Goal: Transaction & Acquisition: Purchase product/service

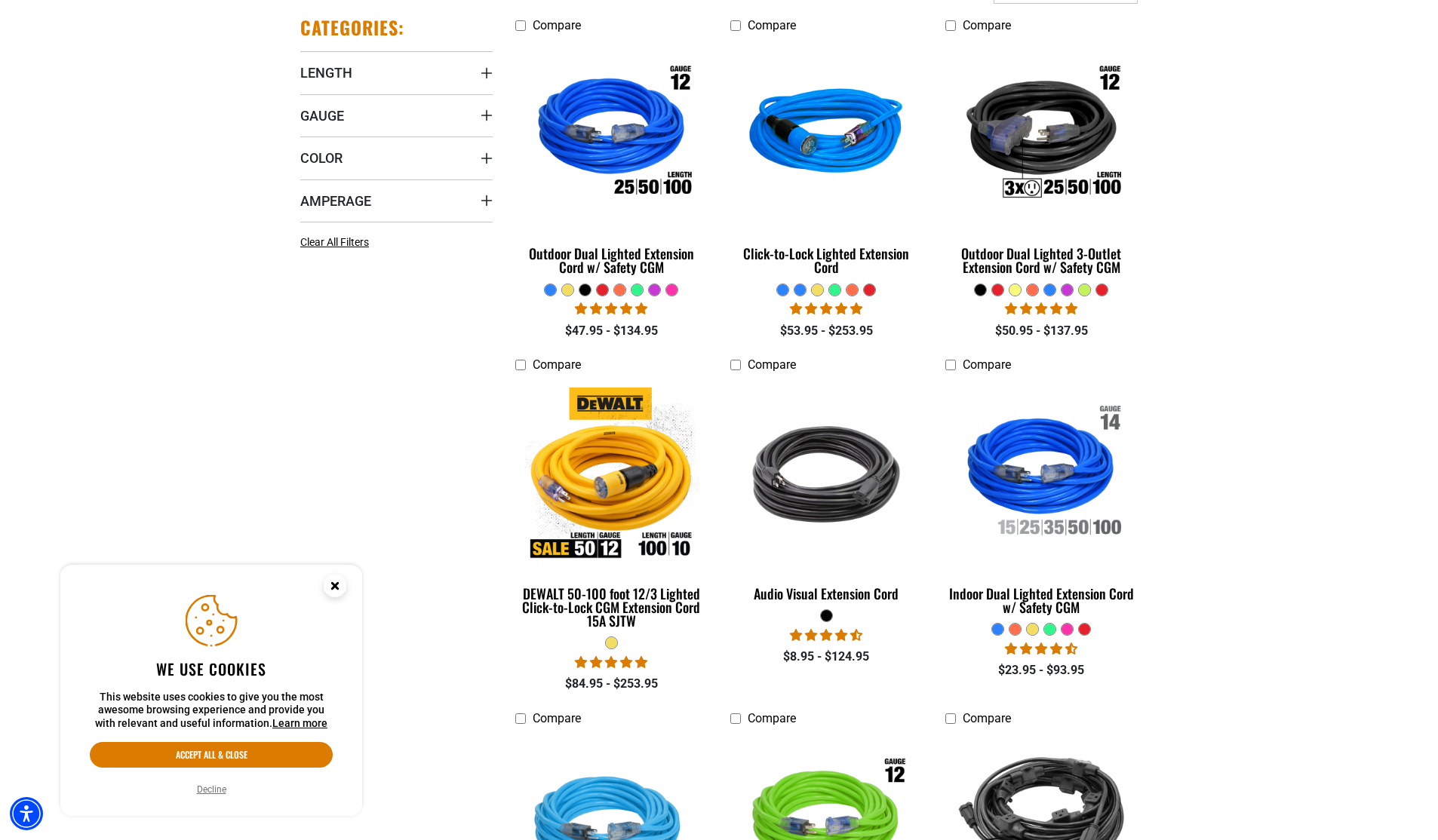
scroll to position [528, 0]
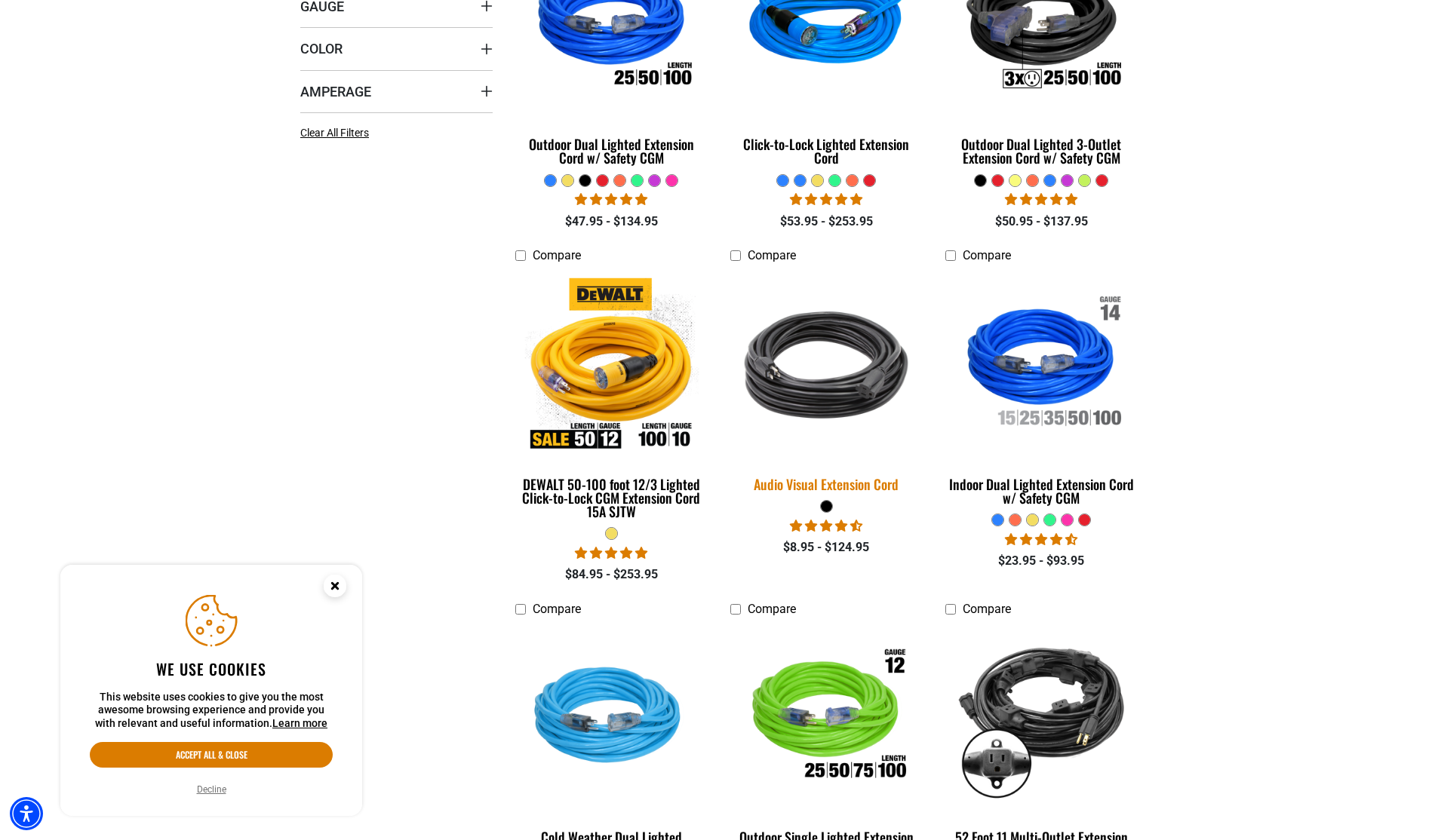
click at [856, 482] on div "Audio Visual Extension Cord" at bounding box center [826, 484] width 192 height 14
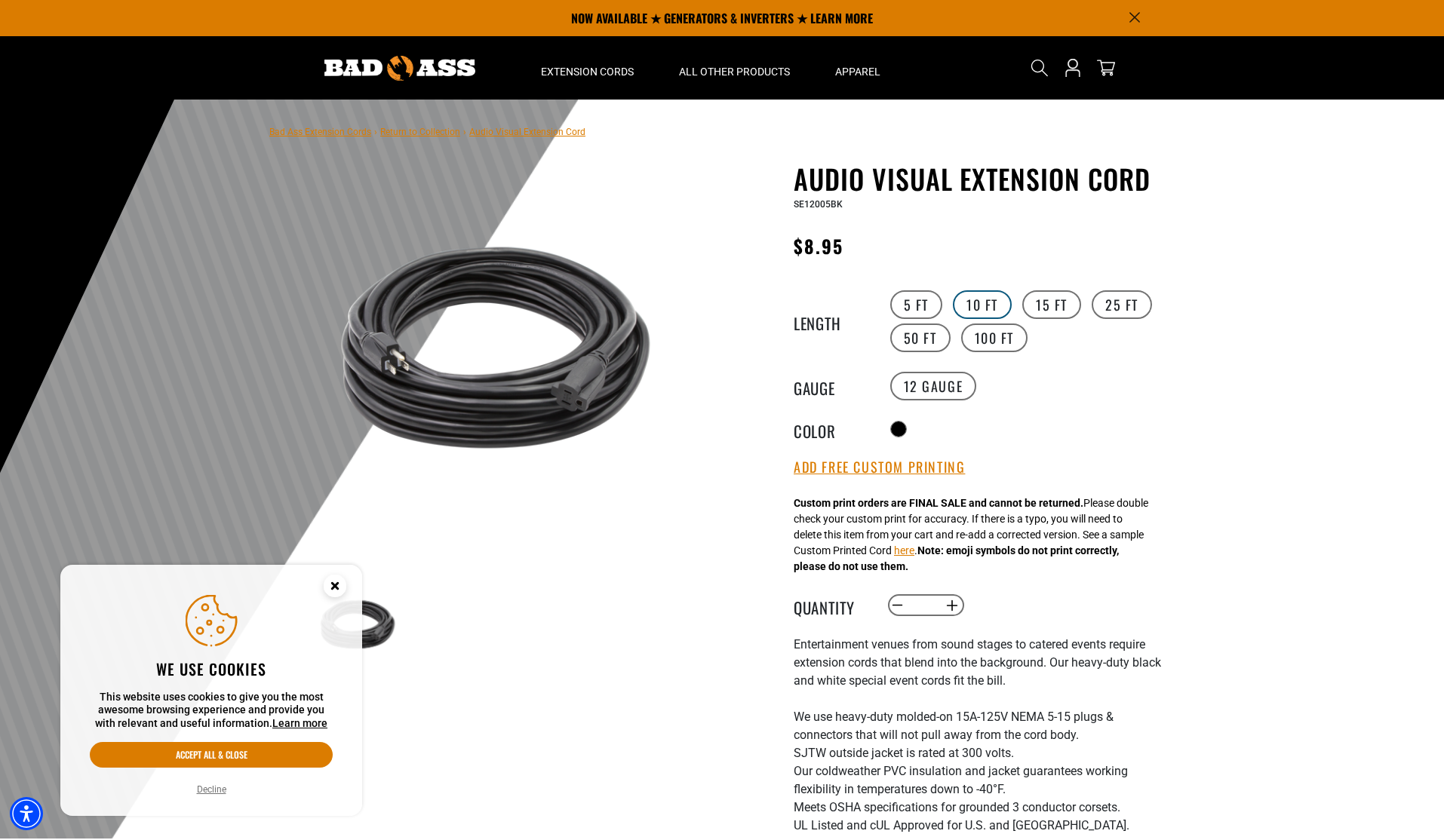
click at [985, 302] on label "10 FT" at bounding box center [982, 305] width 59 height 29
click at [1121, 305] on label "25 FT" at bounding box center [1122, 305] width 60 height 29
click at [1034, 387] on label "14 Gauge products.product.variant_sold_out_or_unavailable" at bounding box center [1030, 387] width 86 height 29
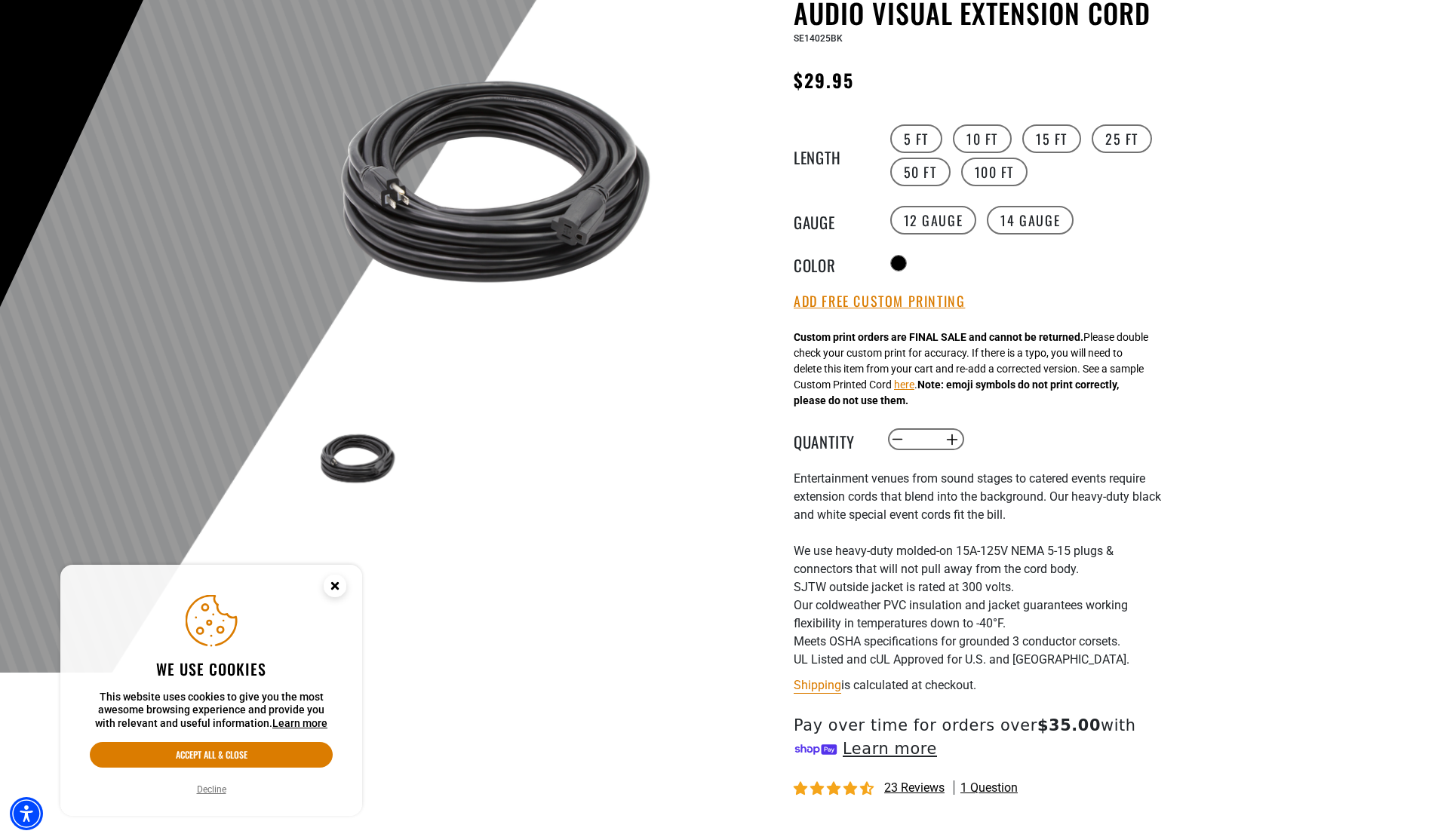
scroll to position [226, 0]
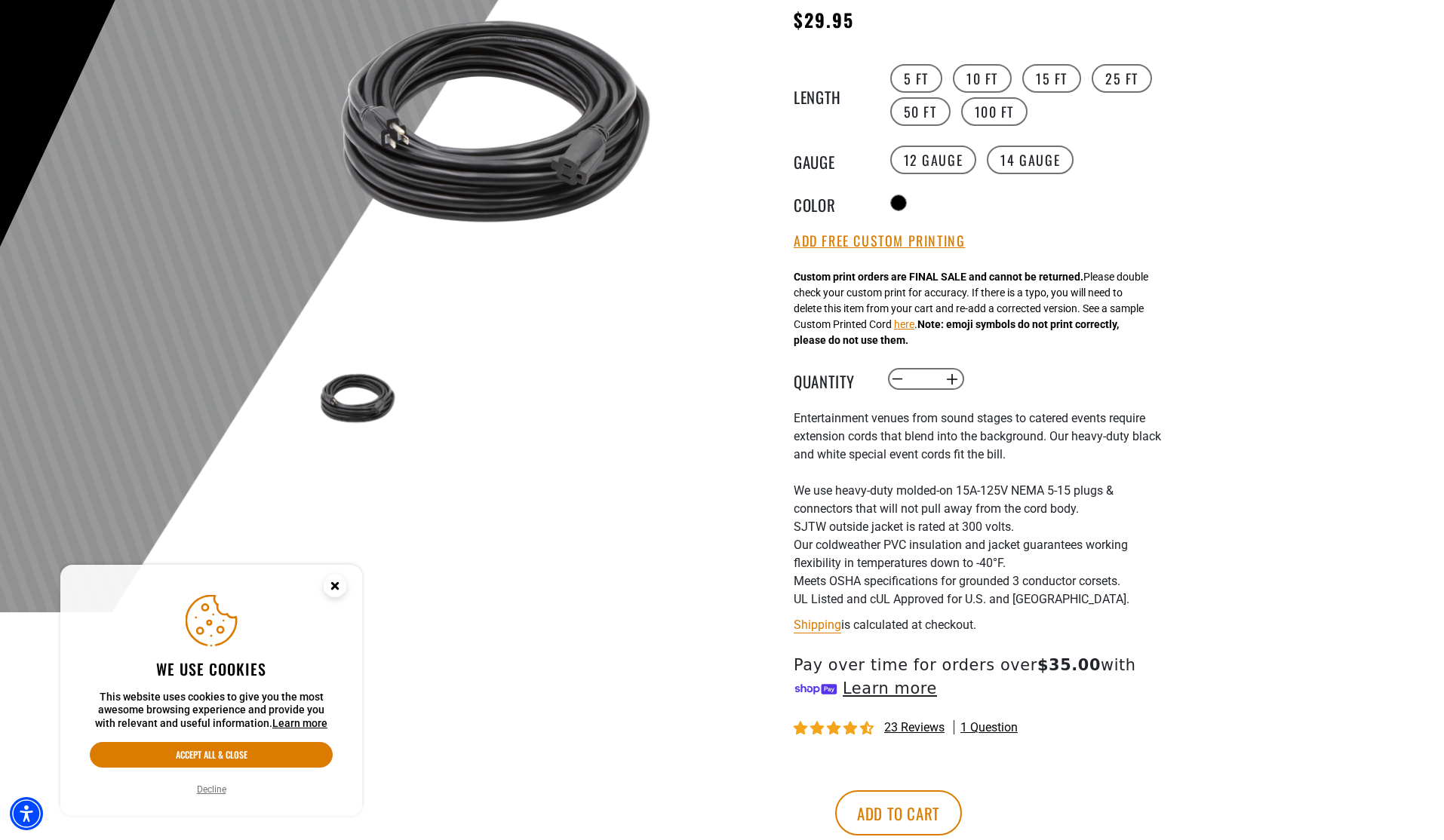
click at [338, 586] on circle "Close this option" at bounding box center [335, 586] width 23 height 23
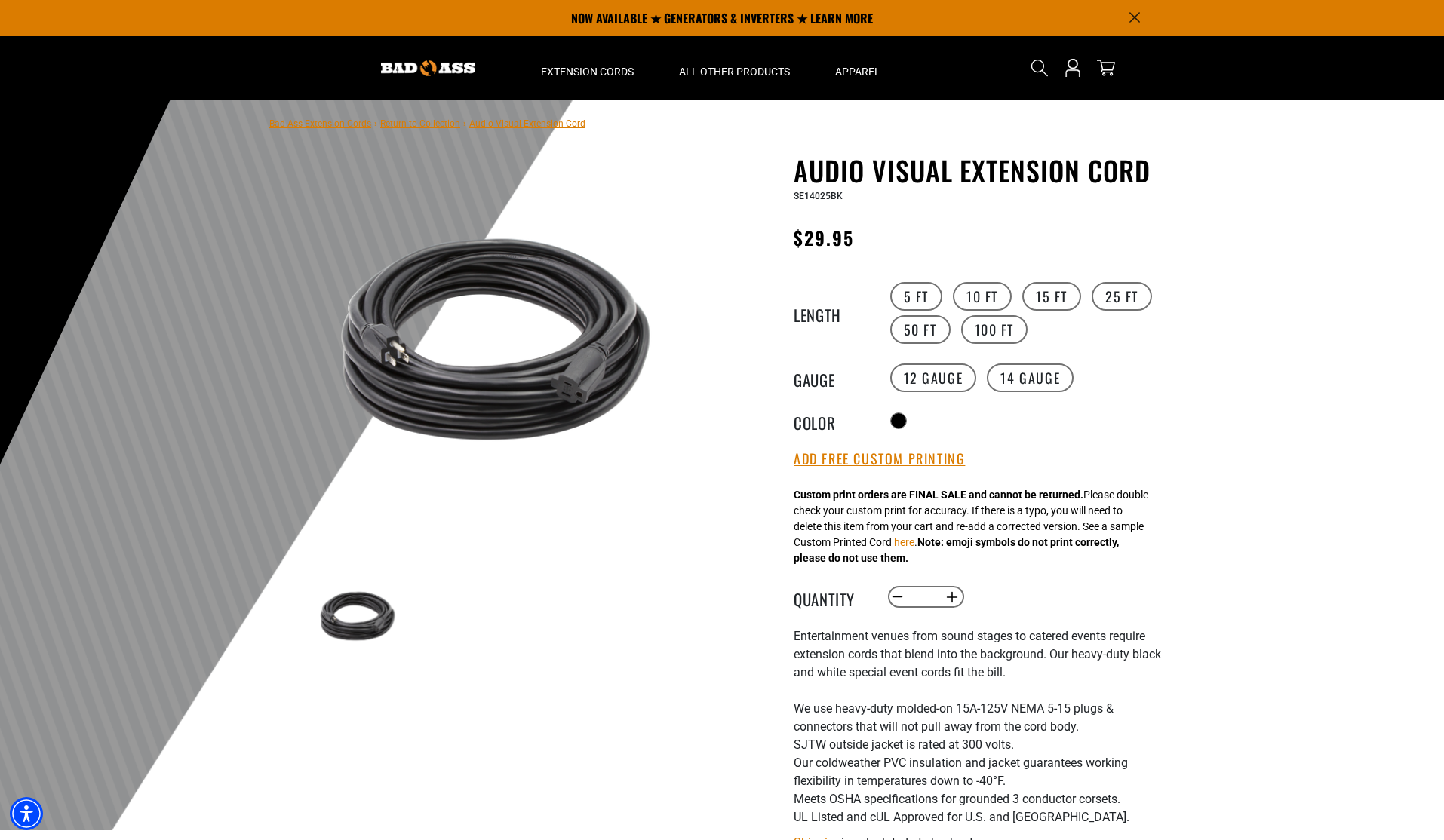
scroll to position [0, 0]
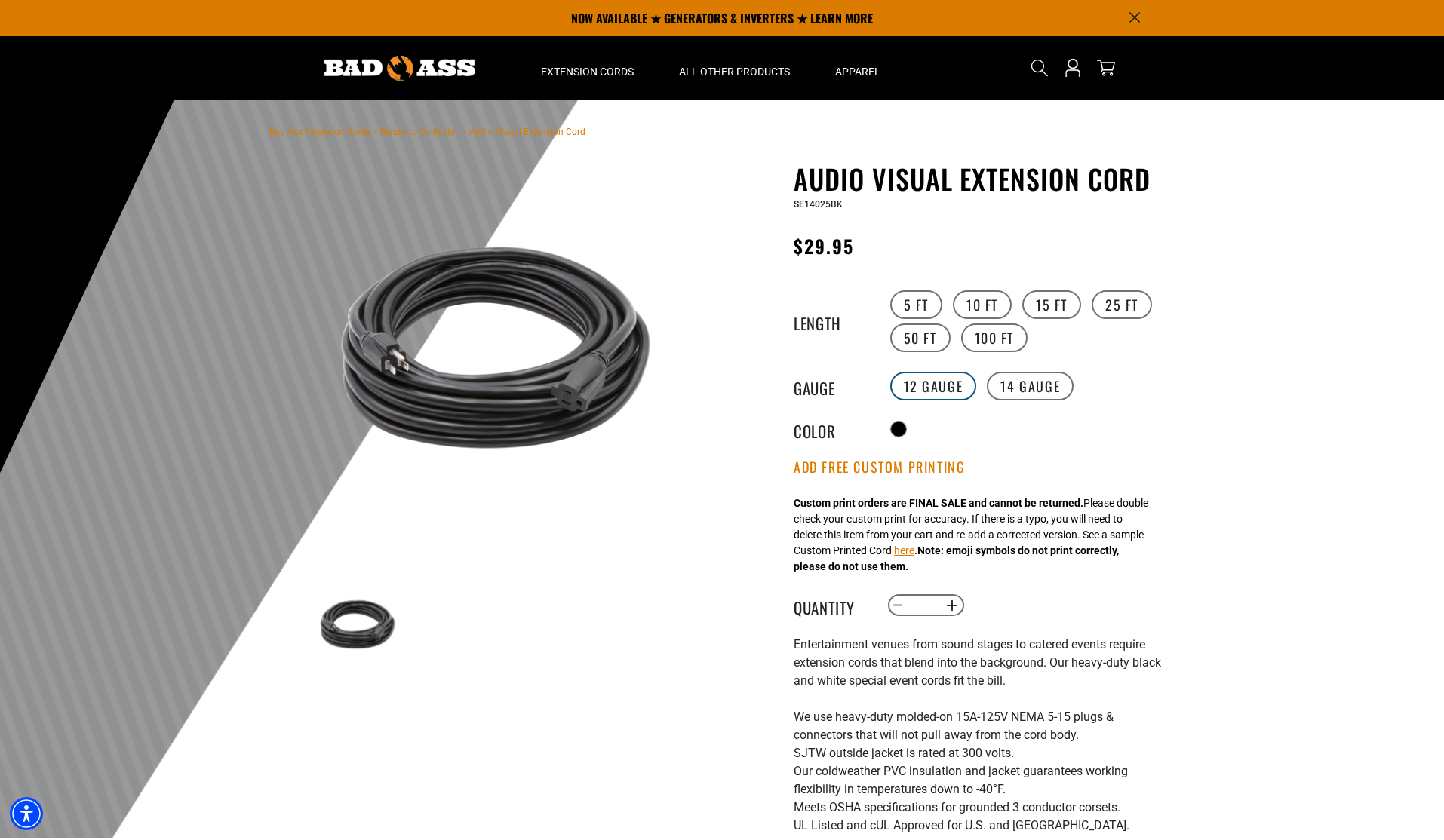
click at [963, 388] on label "12 Gauge" at bounding box center [934, 387] width 86 height 29
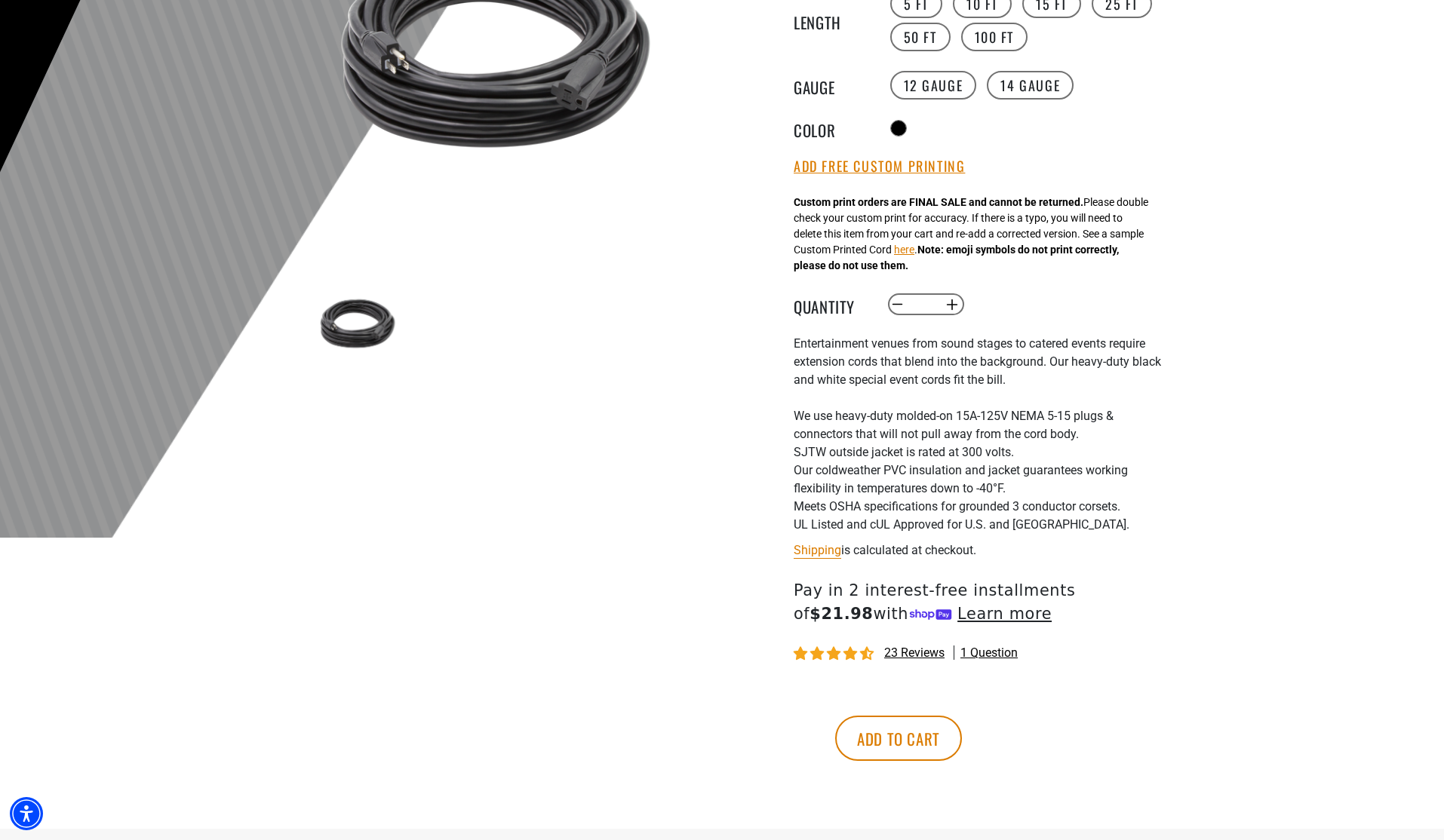
scroll to position [302, 0]
click at [962, 736] on button "Add to cart" at bounding box center [898, 737] width 126 height 45
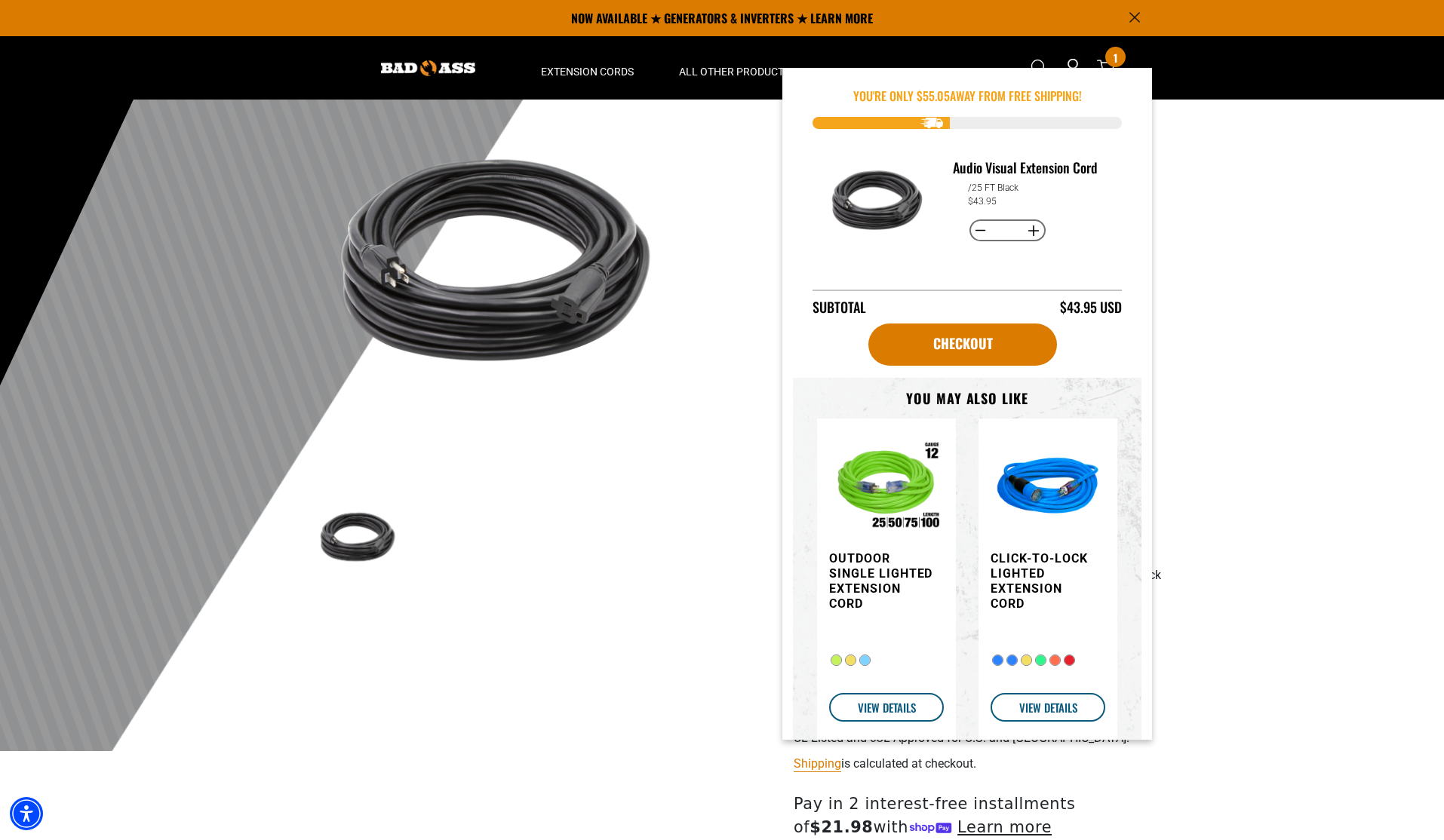
scroll to position [75, 0]
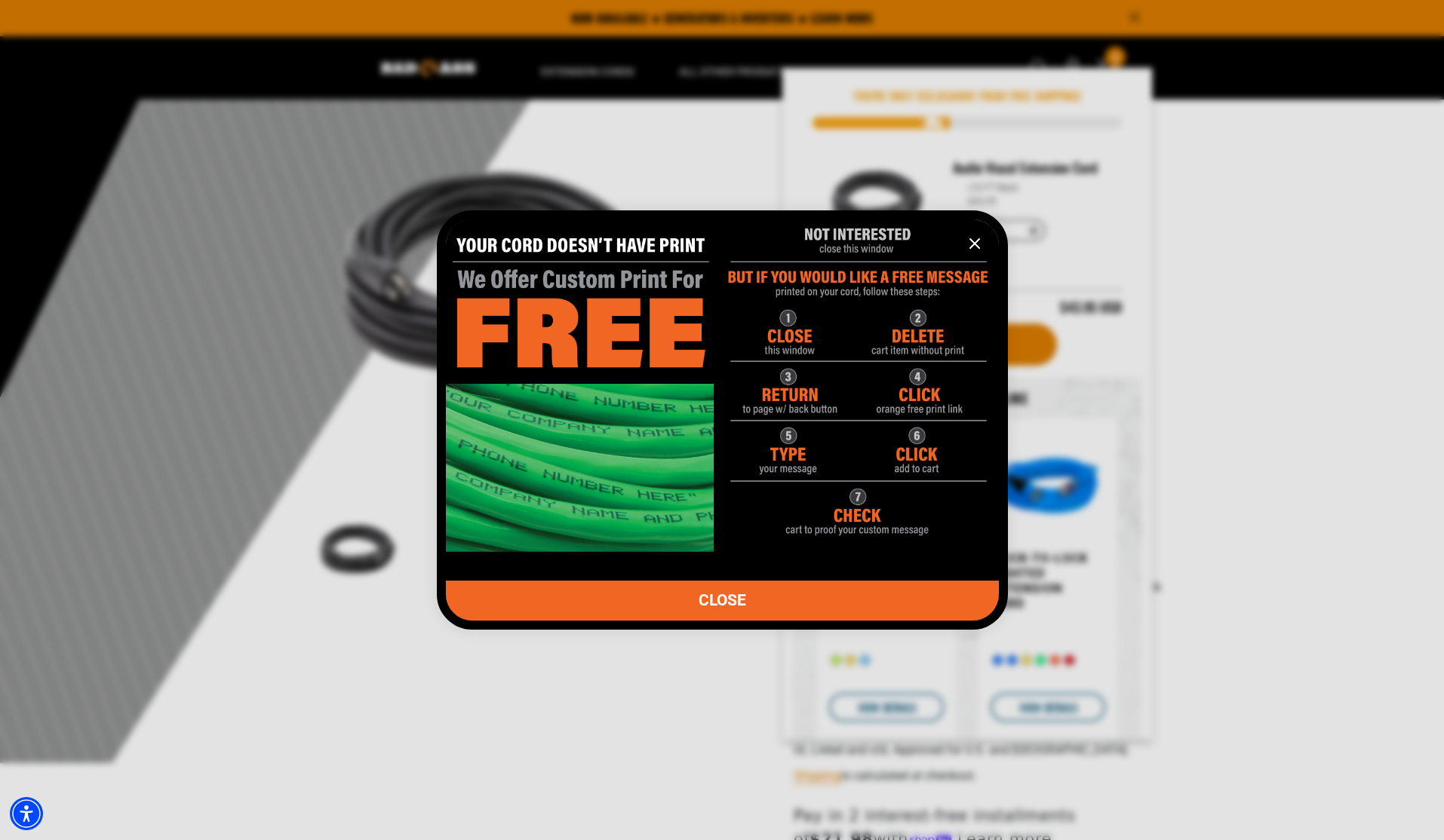
click at [972, 248] on icon "information" at bounding box center [974, 243] width 9 height 9
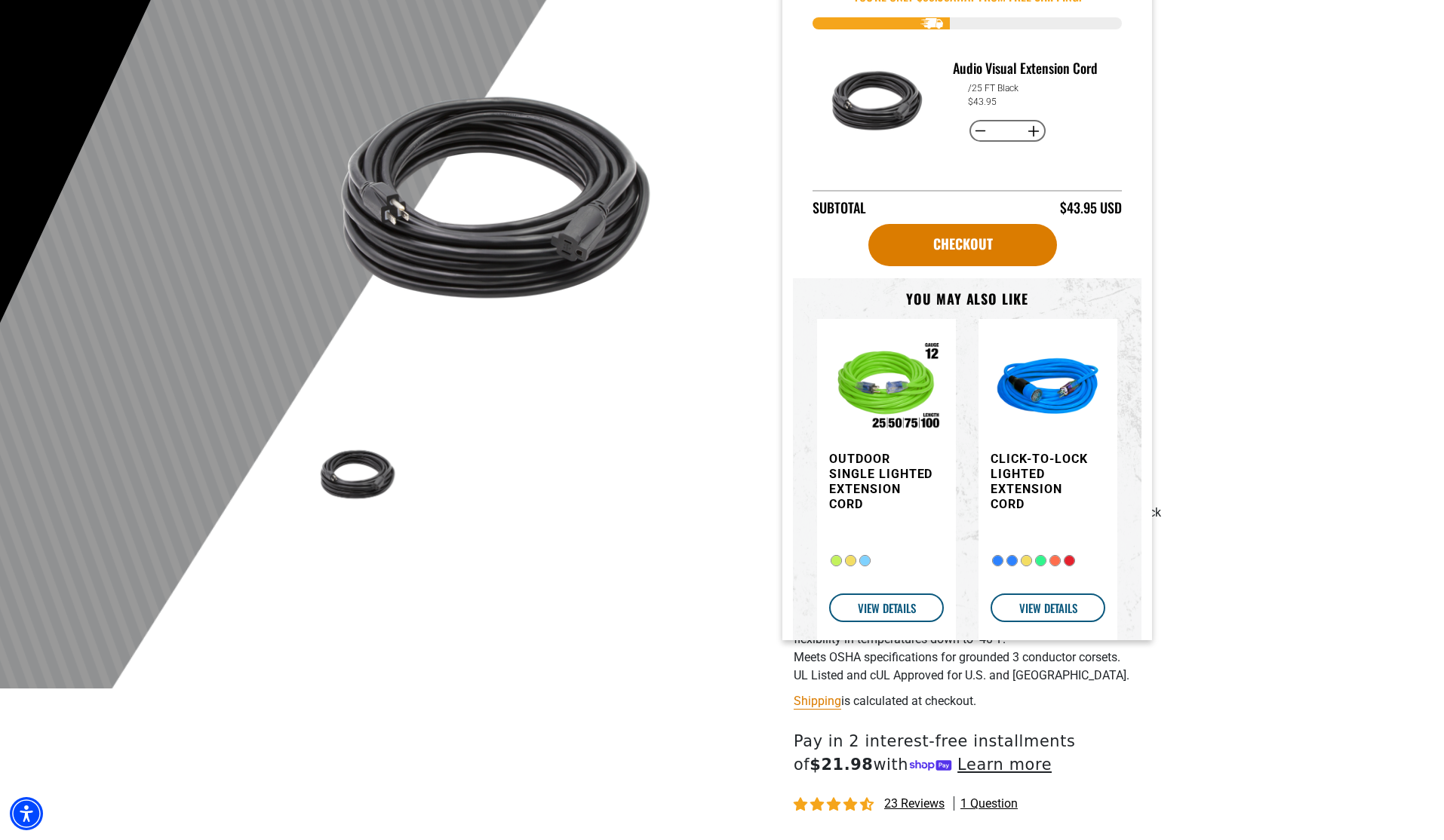
scroll to position [151, 0]
click at [1214, 234] on div at bounding box center [722, 318] width 1444 height 739
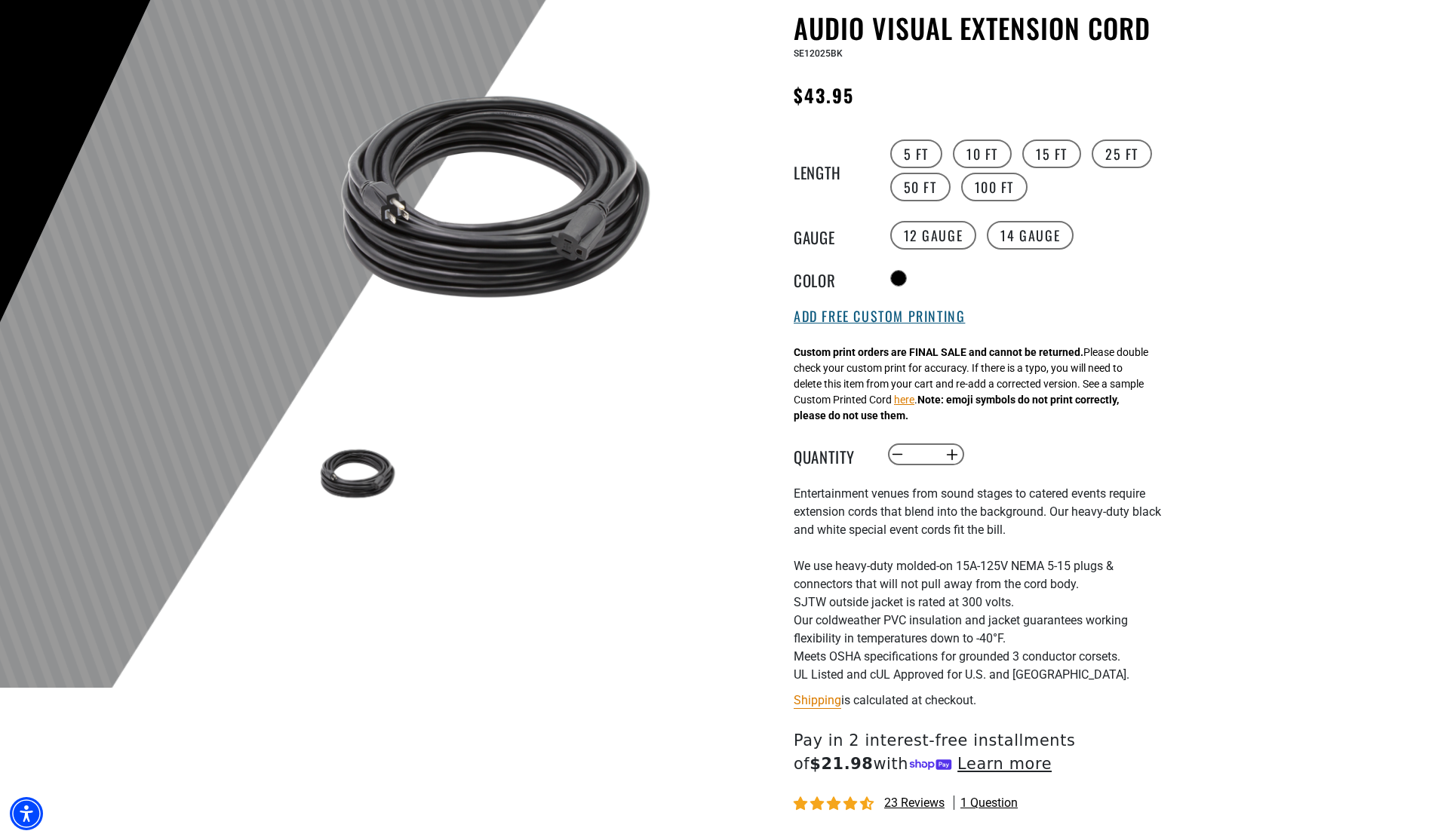
click at [884, 324] on button "Add Free Custom Printing" at bounding box center [879, 317] width 171 height 17
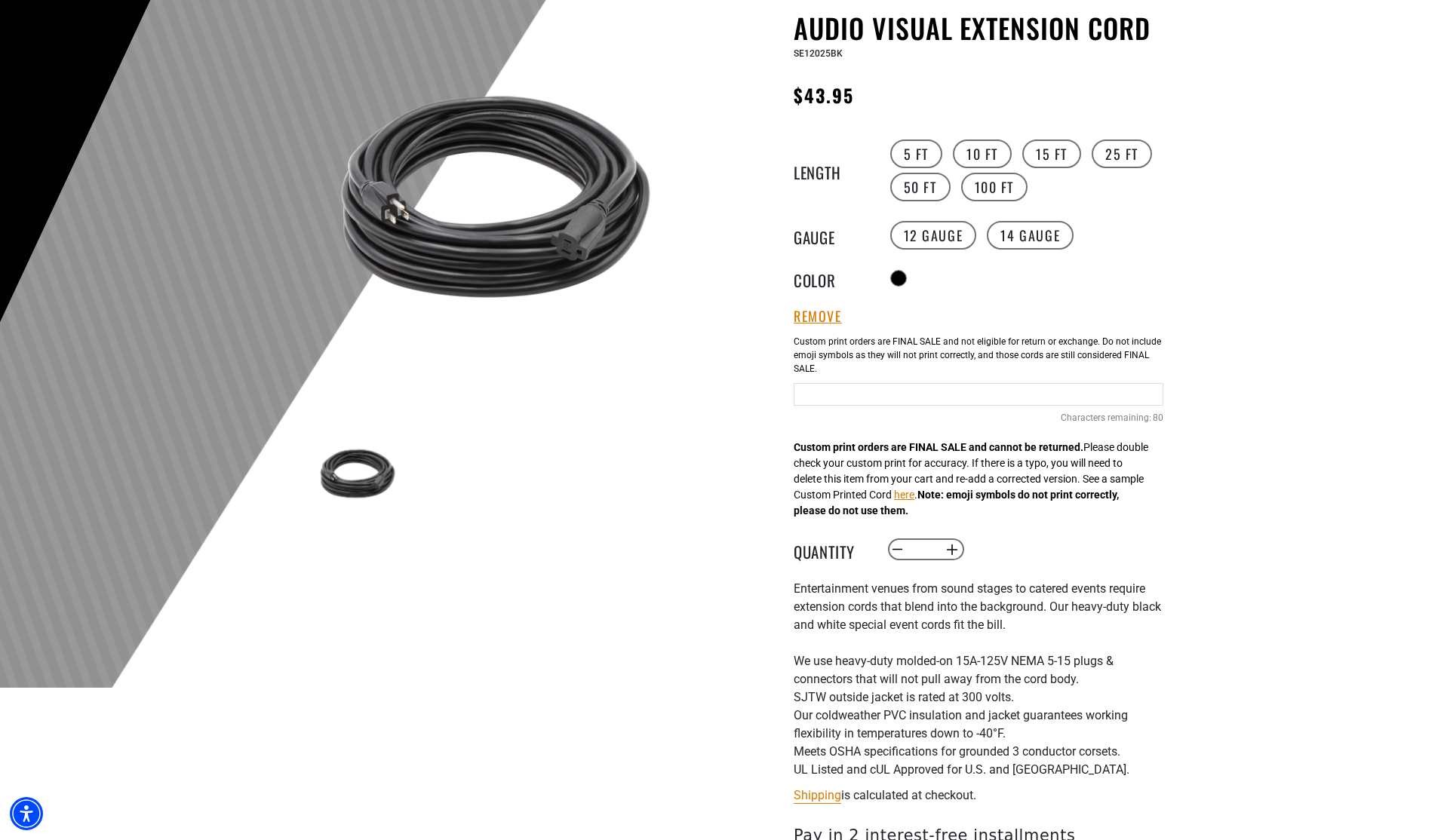
click at [835, 400] on input "text" at bounding box center [978, 394] width 370 height 23
type input "**"
click at [1256, 430] on div at bounding box center [722, 318] width 1444 height 739
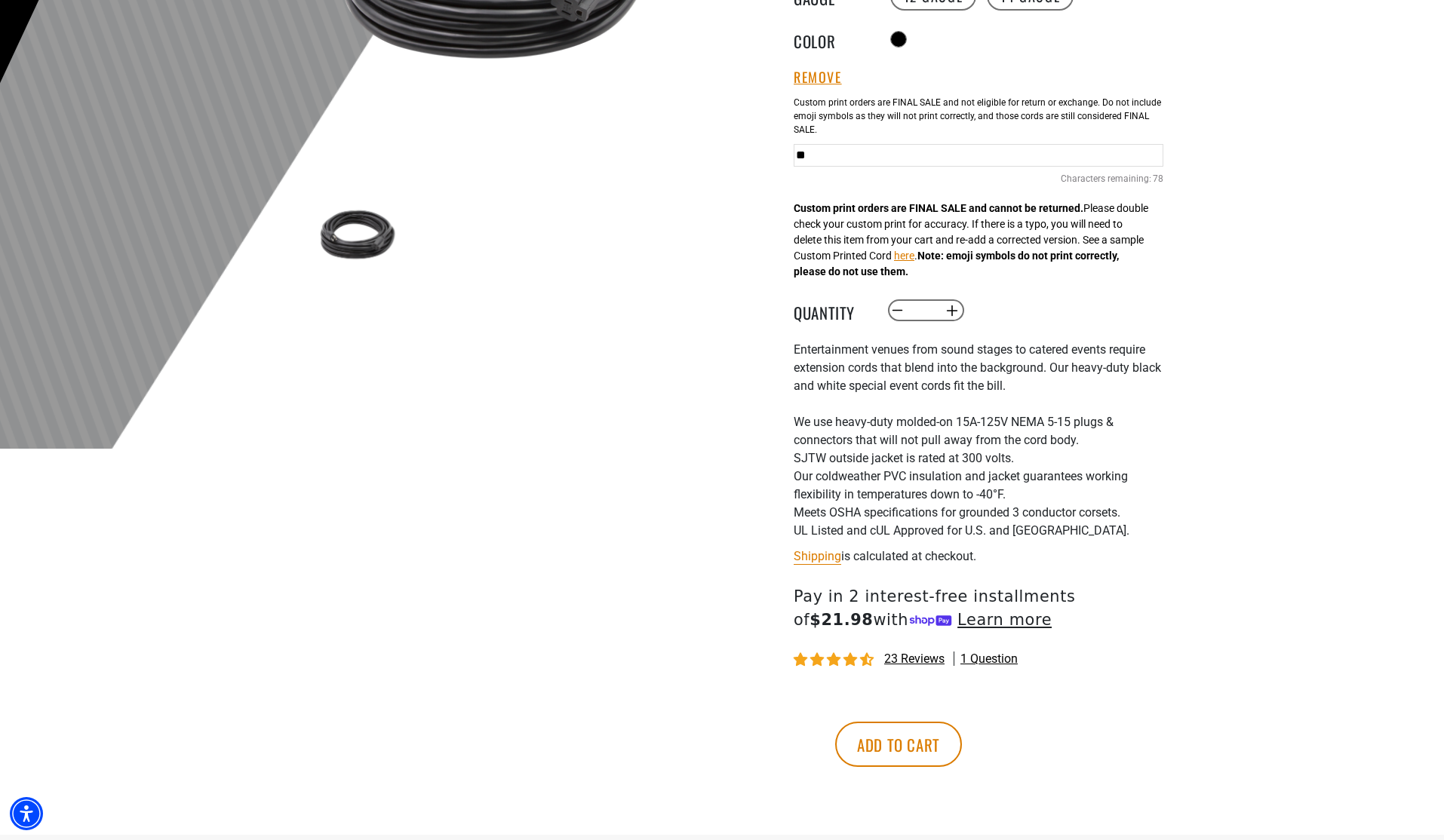
scroll to position [528, 0]
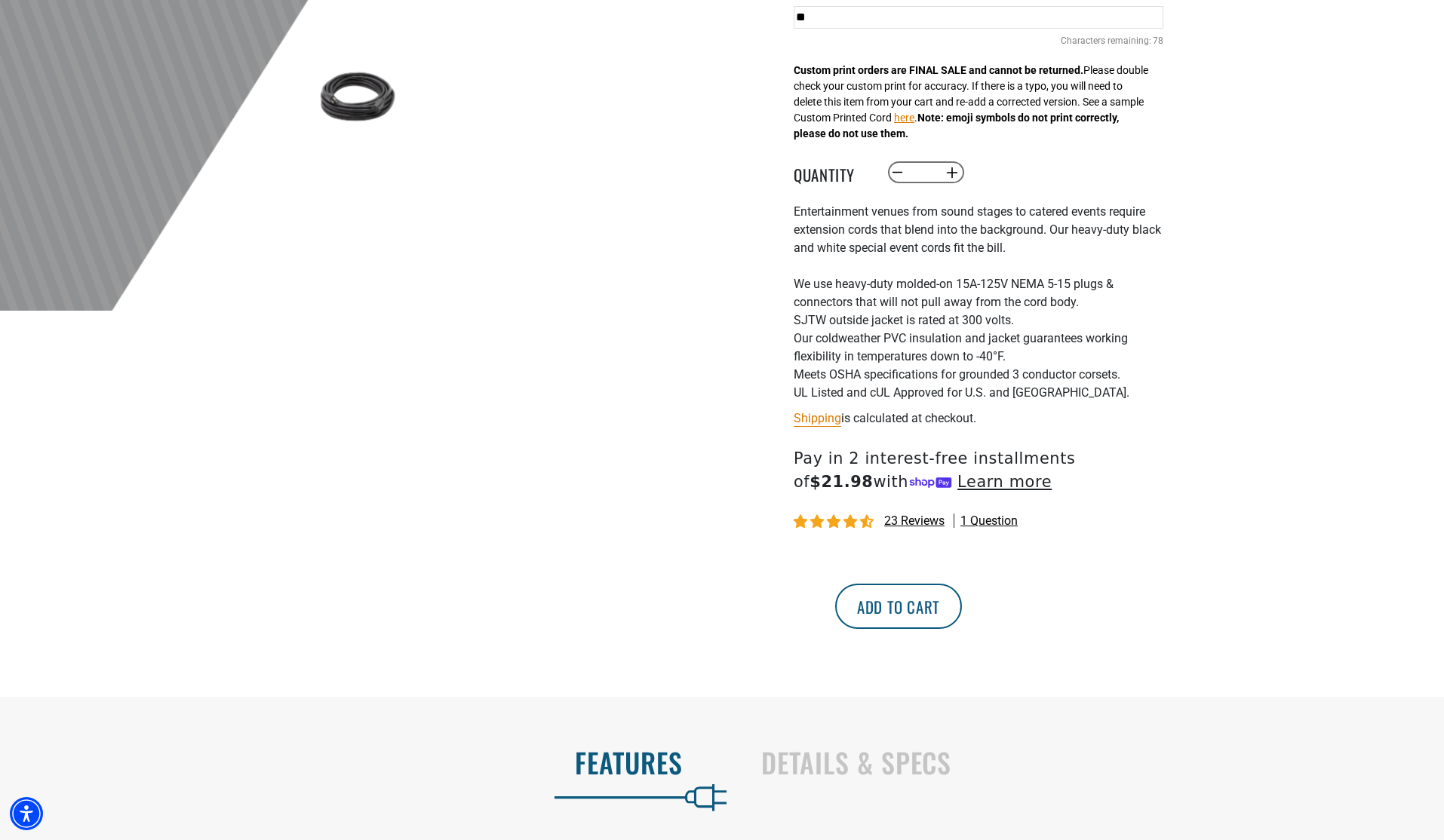
click at [962, 608] on button "Add to cart" at bounding box center [898, 606] width 126 height 45
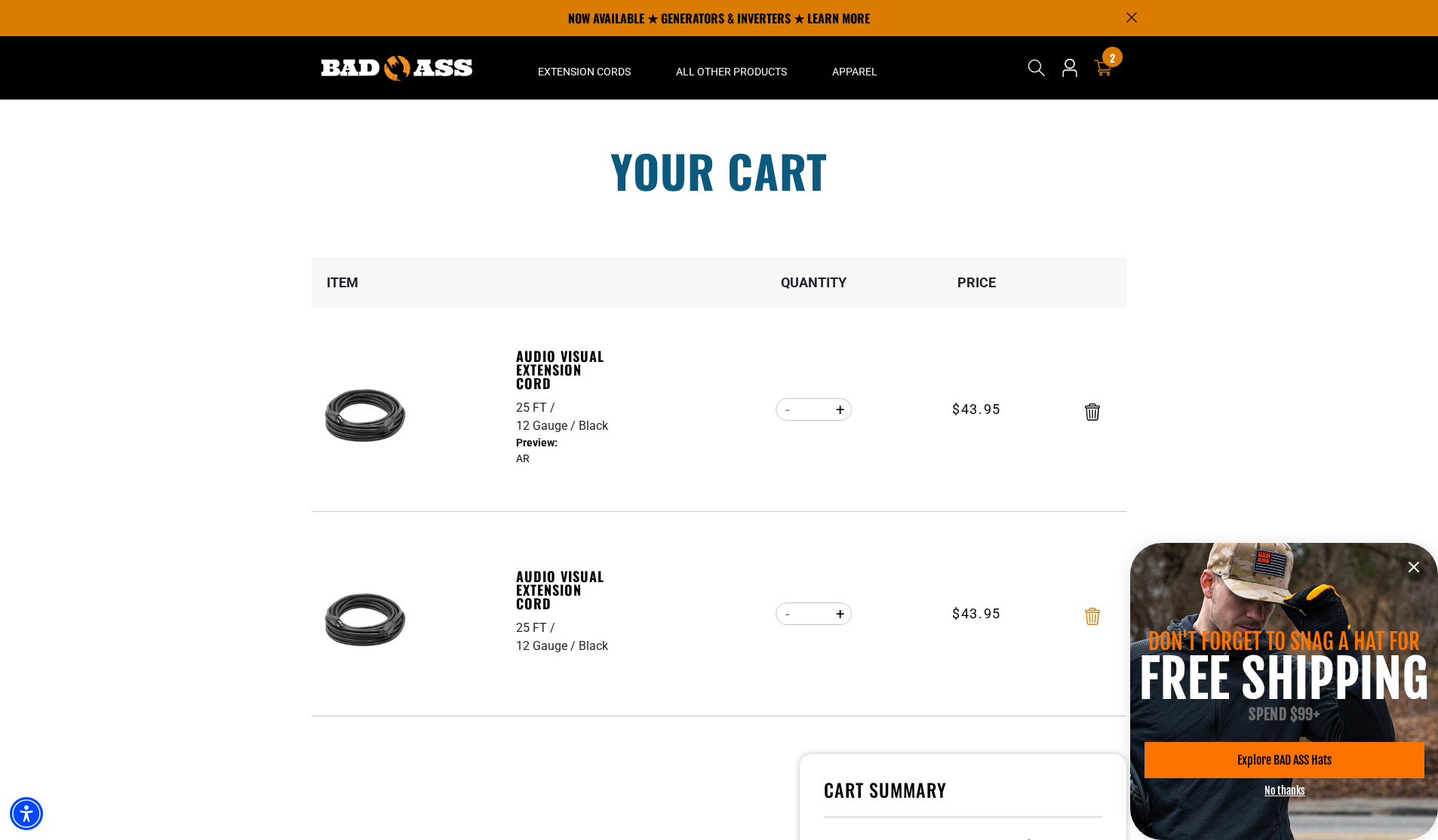
click at [1090, 614] on icon "Remove Audio Visual Extension Cord - 25 FT / 12 Gauge / Black" at bounding box center [1093, 616] width 15 height 17
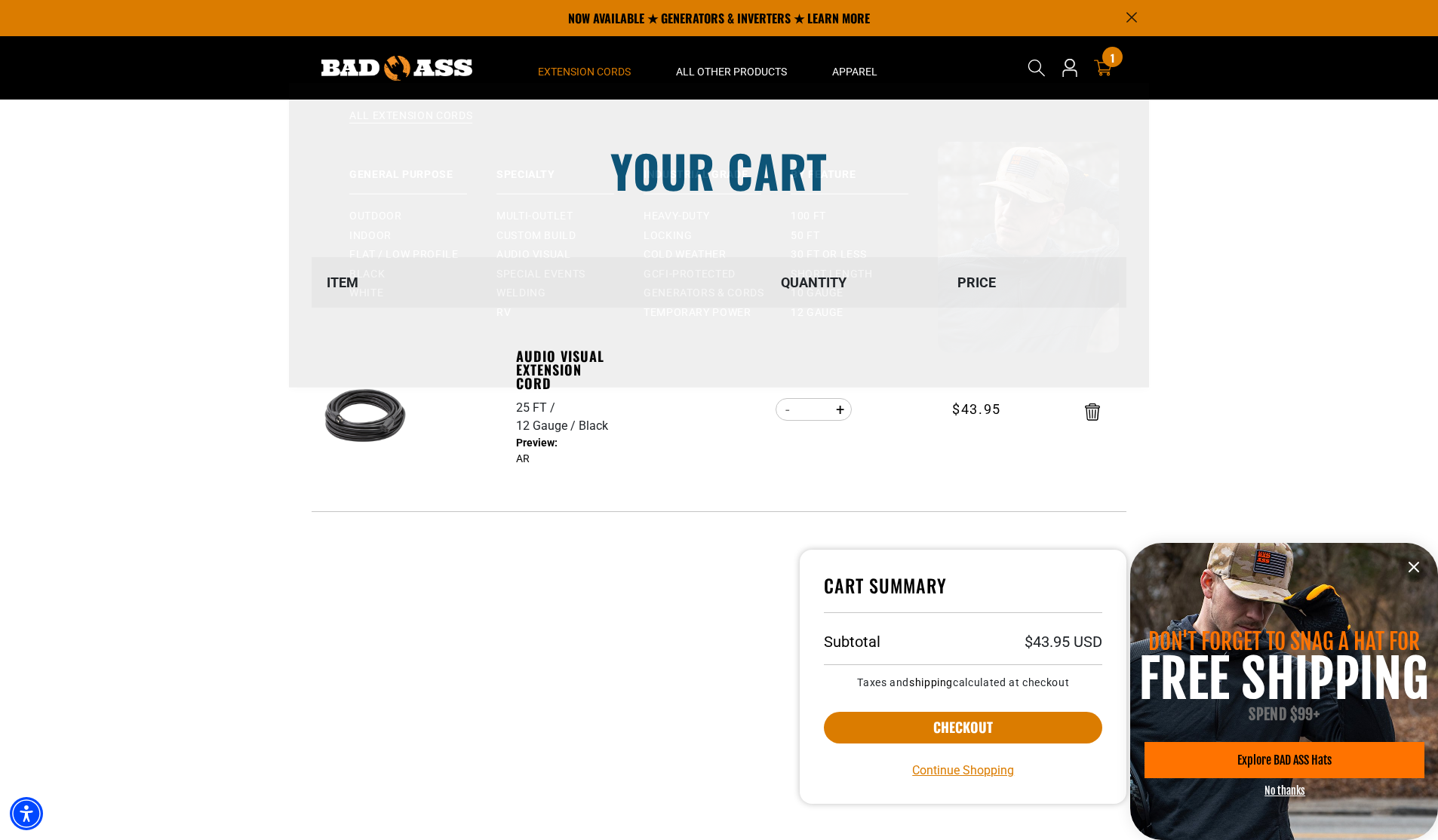
click at [605, 70] on span "Extension Cords" at bounding box center [583, 72] width 92 height 14
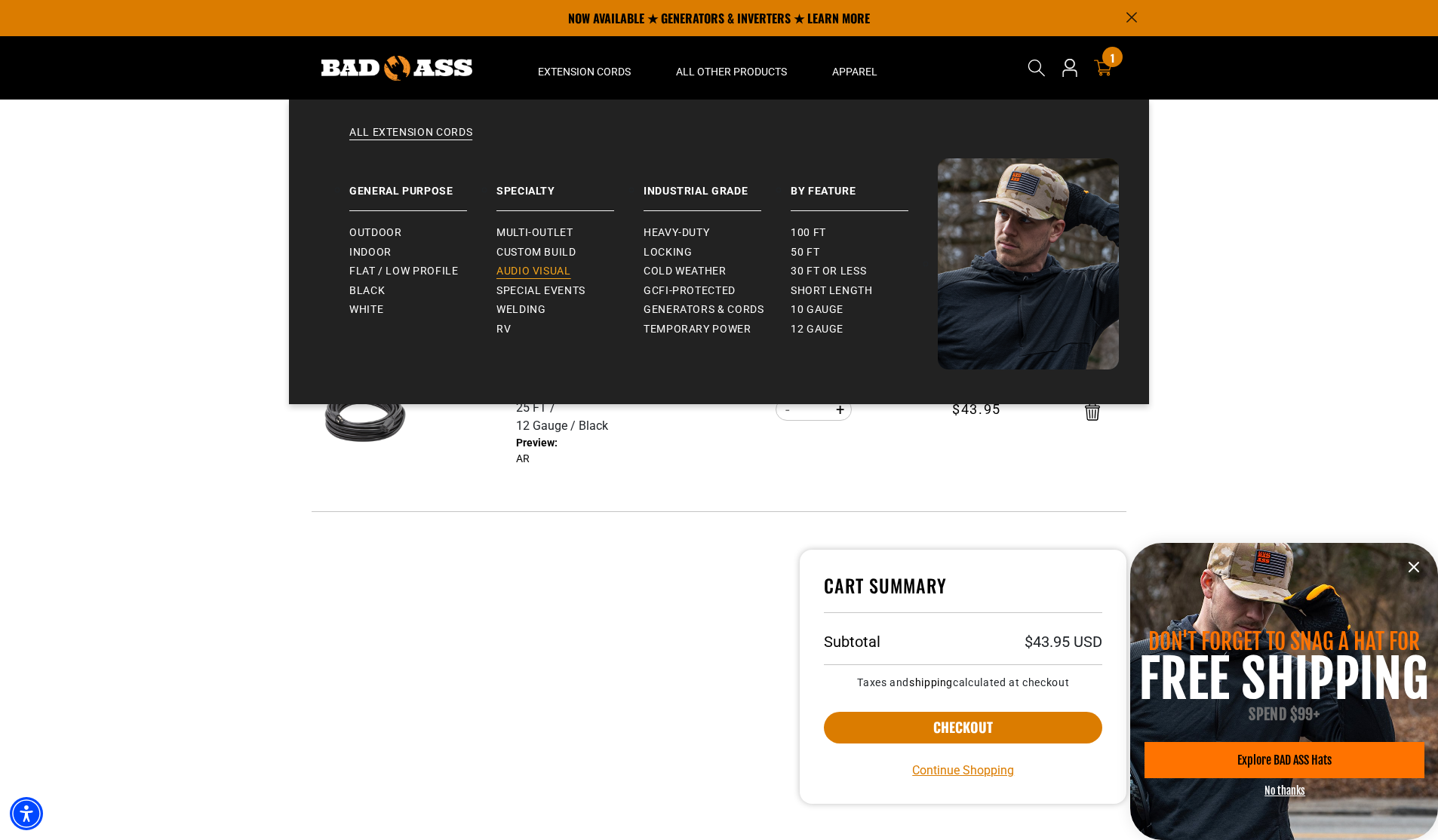
click at [539, 267] on span "Audio Visual" at bounding box center [534, 271] width 75 height 14
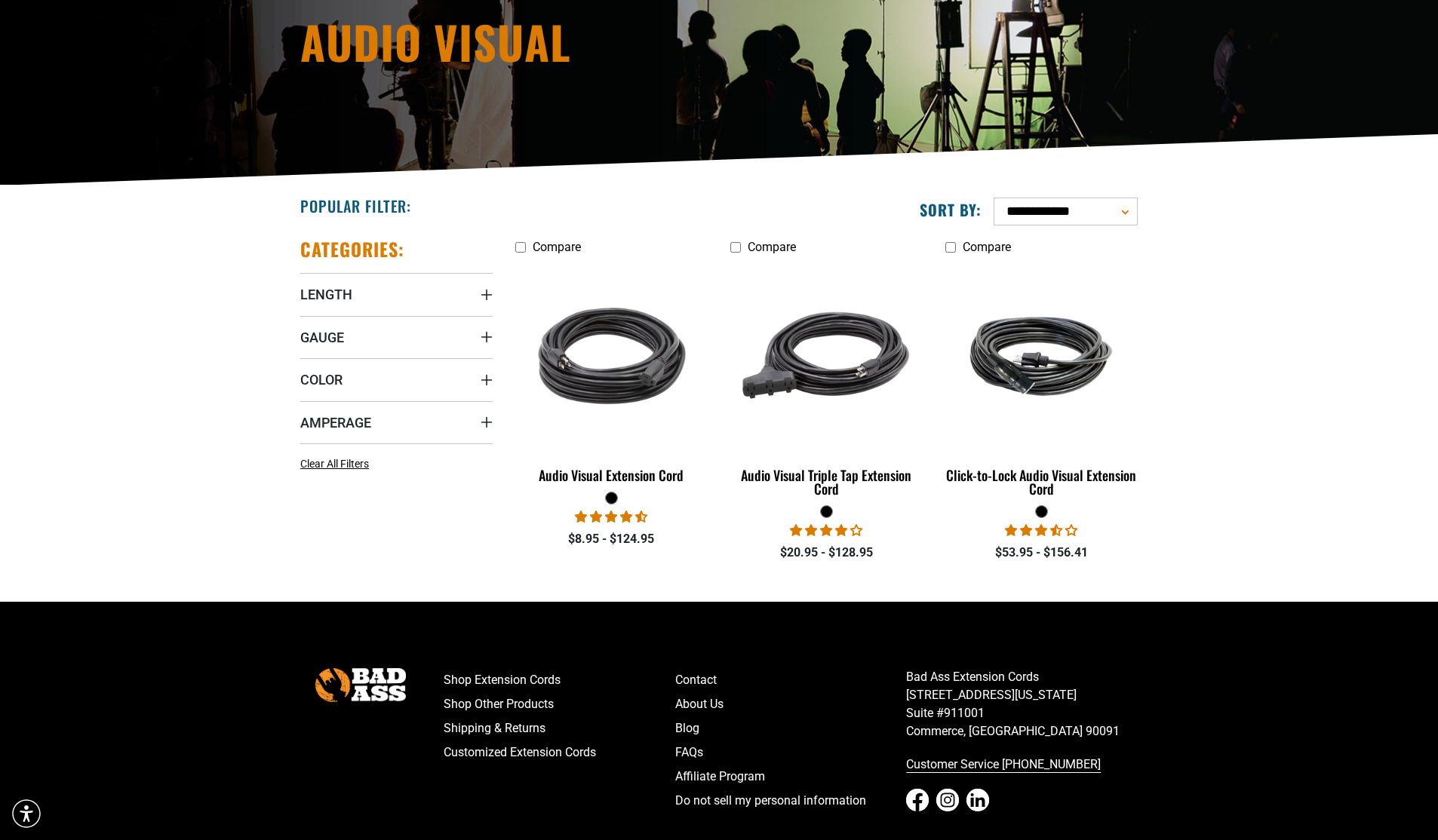
scroll to position [226, 0]
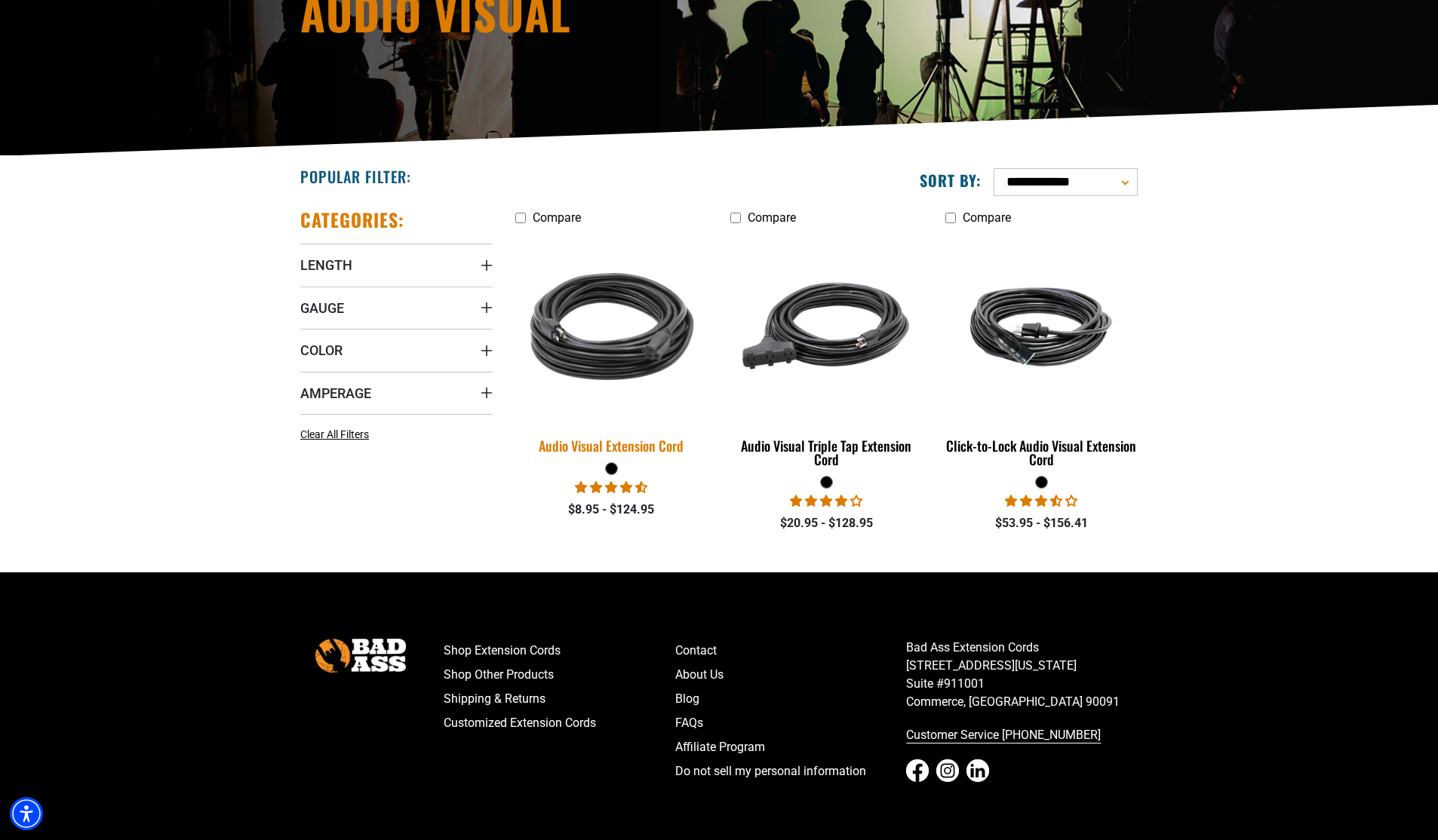
click at [640, 447] on div "Audio Visual Extension Cord" at bounding box center [611, 446] width 192 height 14
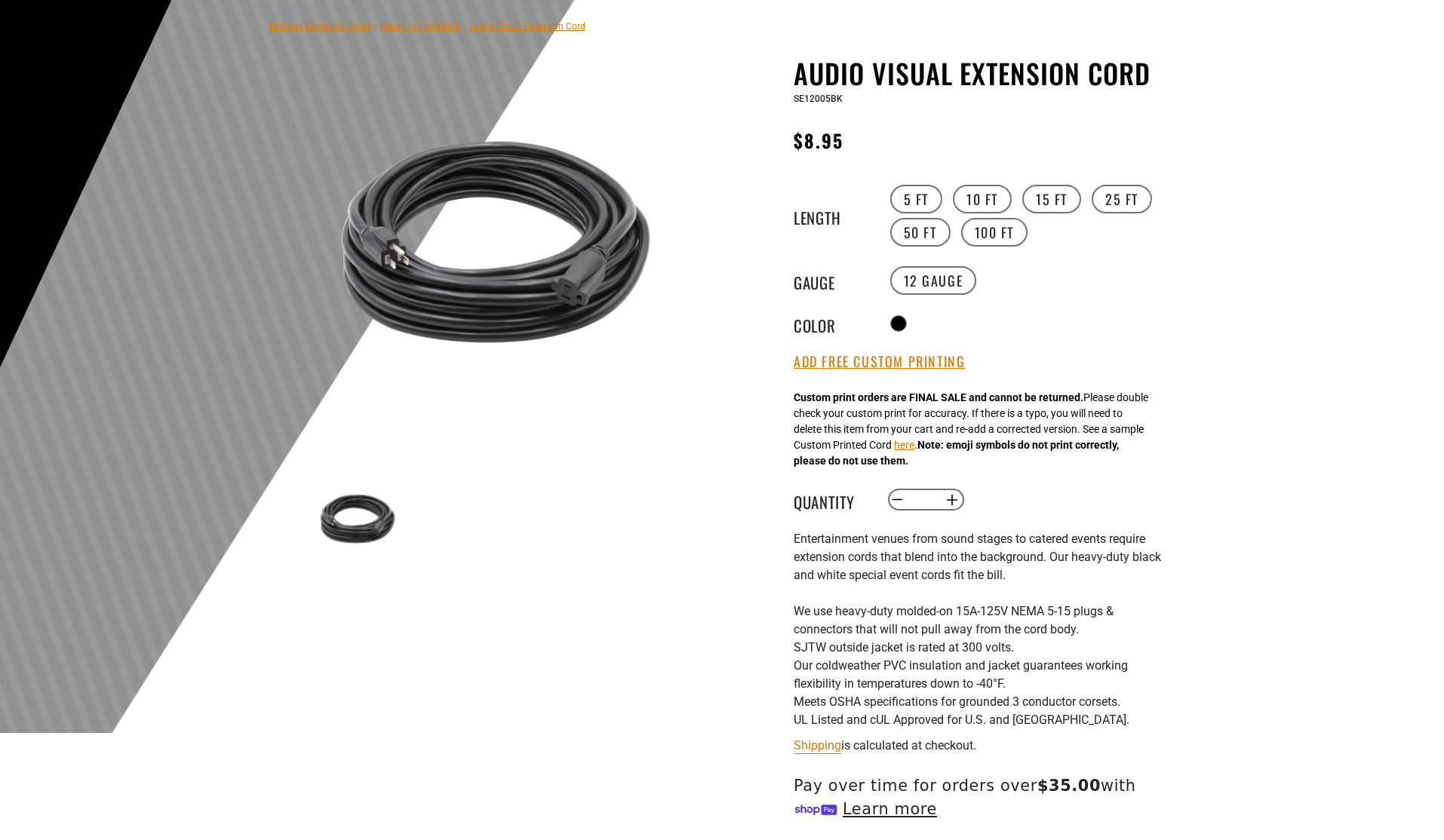
scroll to position [151, 0]
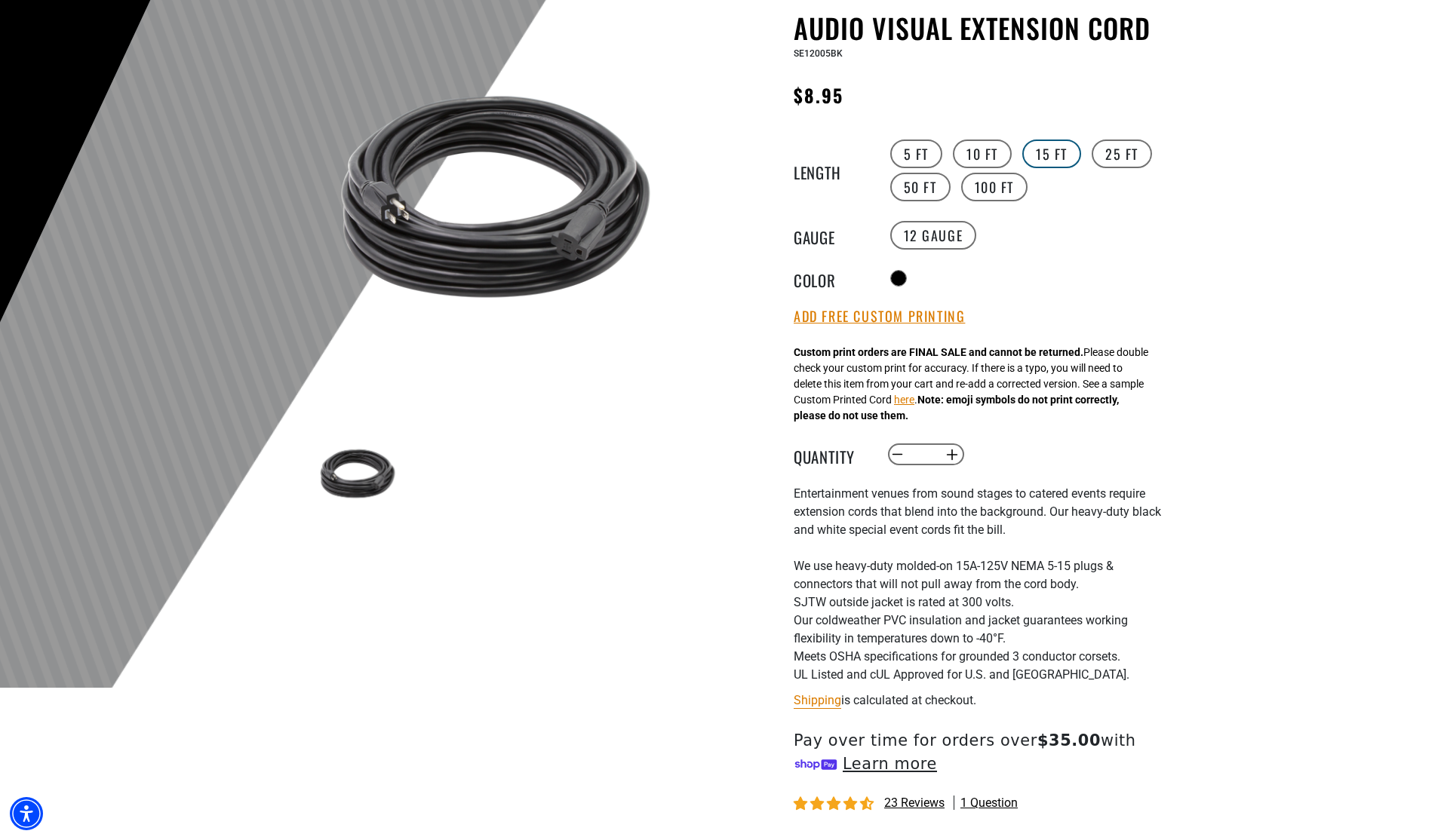
click at [1041, 156] on label "15 FT" at bounding box center [1051, 154] width 59 height 29
click at [1023, 237] on label "14 Gauge products.product.variant_sold_out_or_unavailable" at bounding box center [1030, 236] width 86 height 29
click at [956, 462] on button "Increase quantity for Audio Visual Extension Cord" at bounding box center [953, 454] width 24 height 25
type input "*"
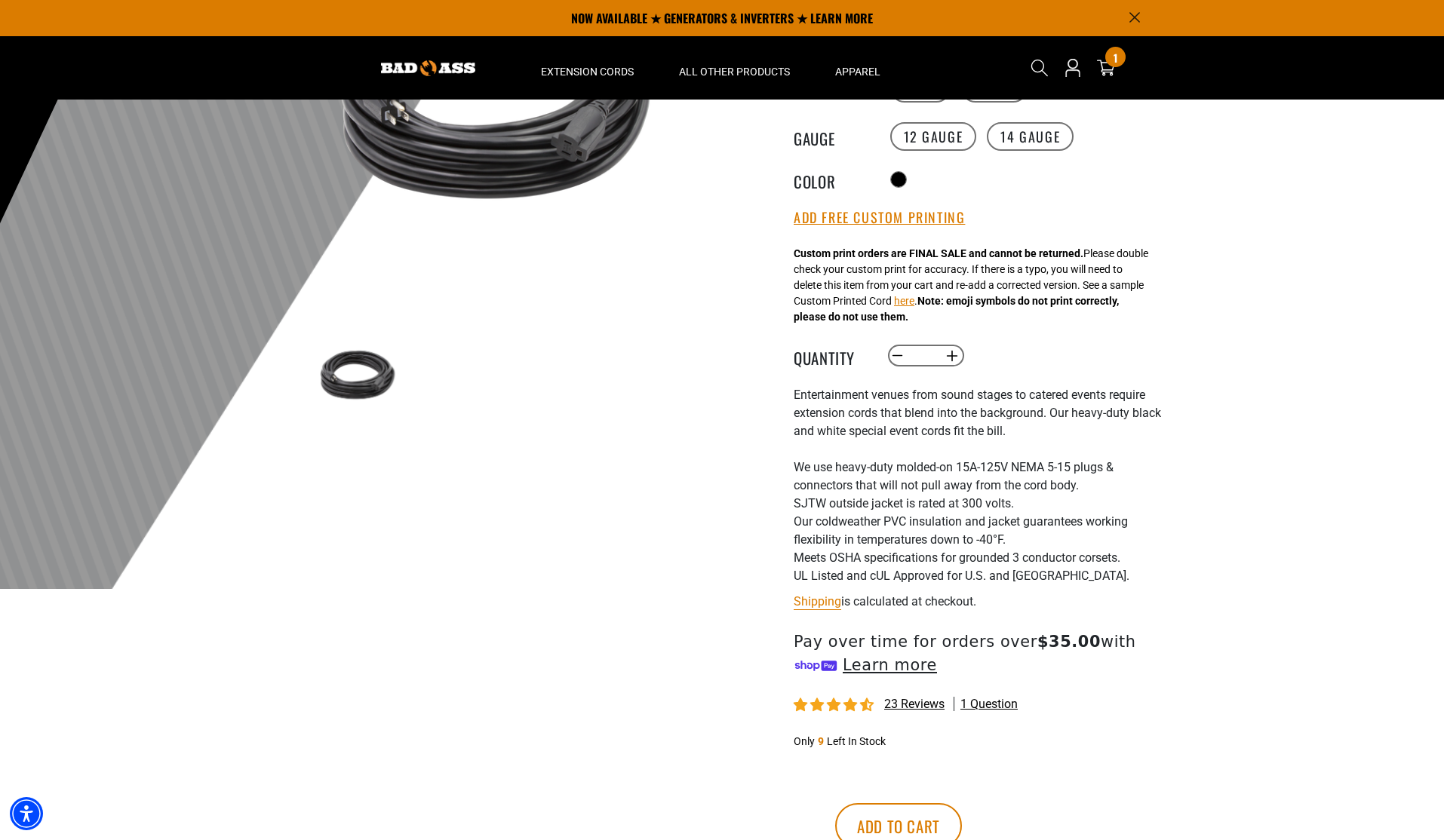
scroll to position [226, 0]
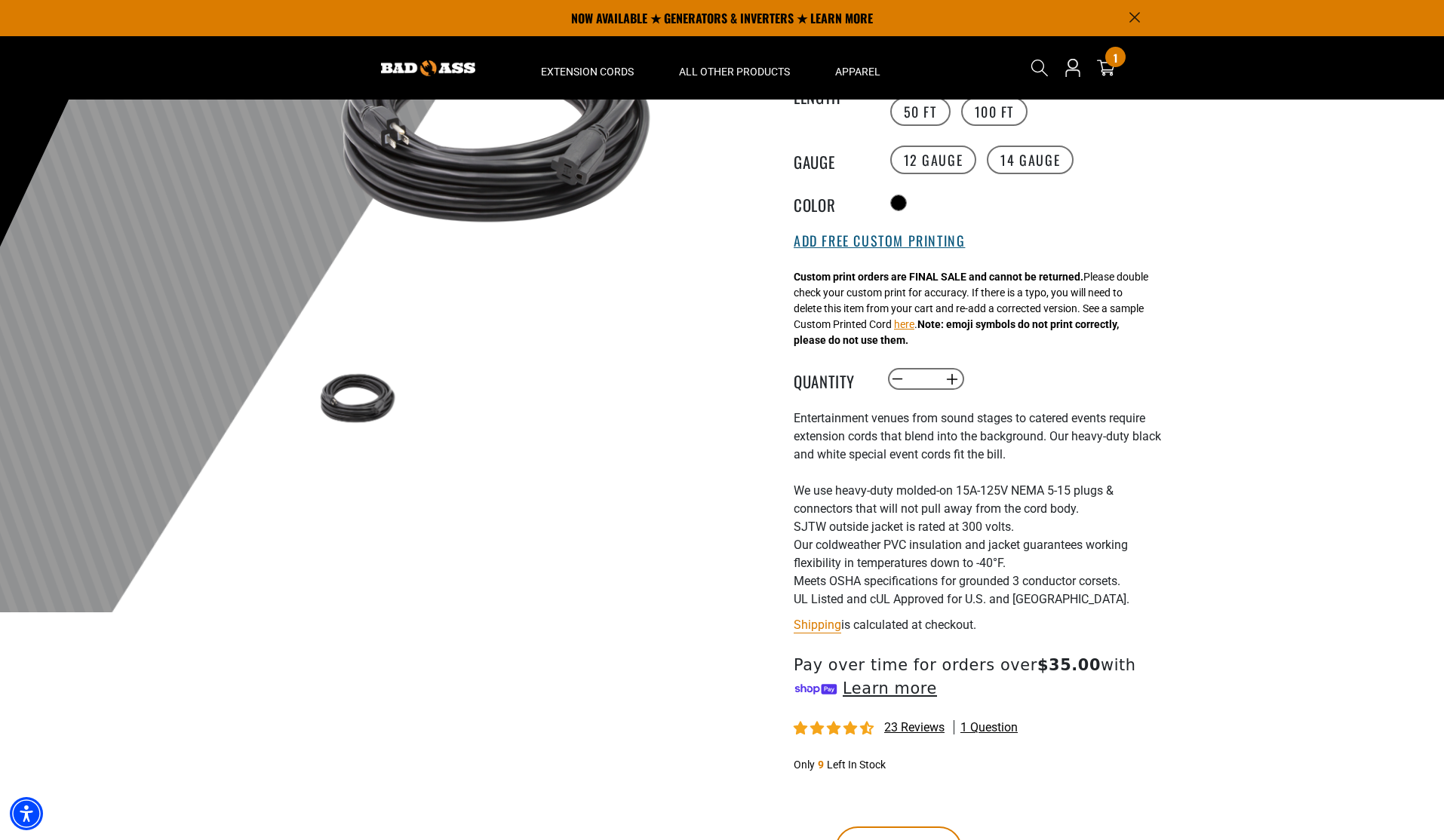
click at [915, 248] on button "Add Free Custom Printing" at bounding box center [879, 242] width 171 height 17
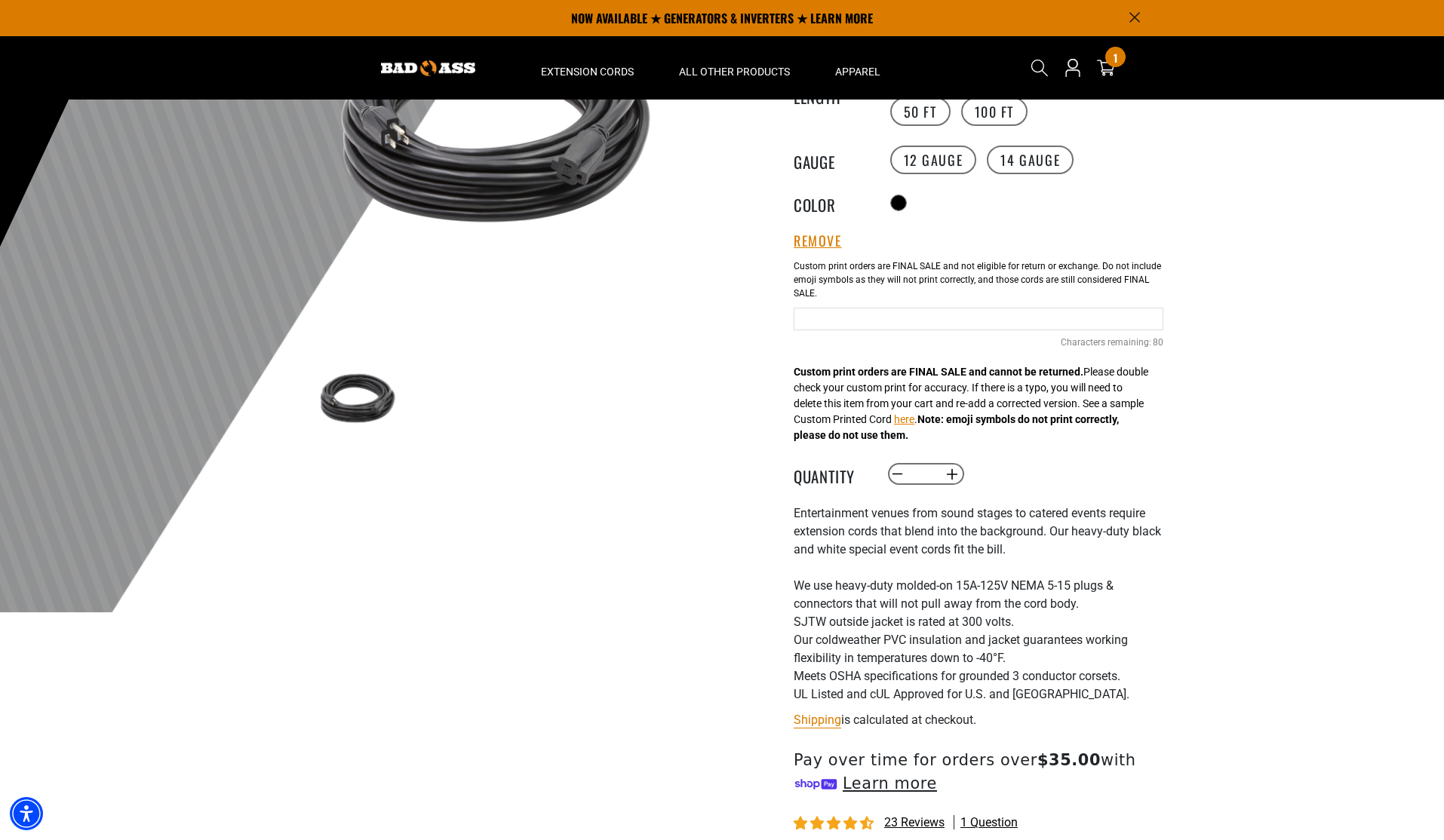
click at [855, 323] on input "Text field" at bounding box center [978, 319] width 370 height 23
type input "**"
drag, startPoint x: 1195, startPoint y: 267, endPoint x: 1209, endPoint y: 270, distance: 14.3
click at [1196, 267] on div at bounding box center [722, 243] width 1444 height 739
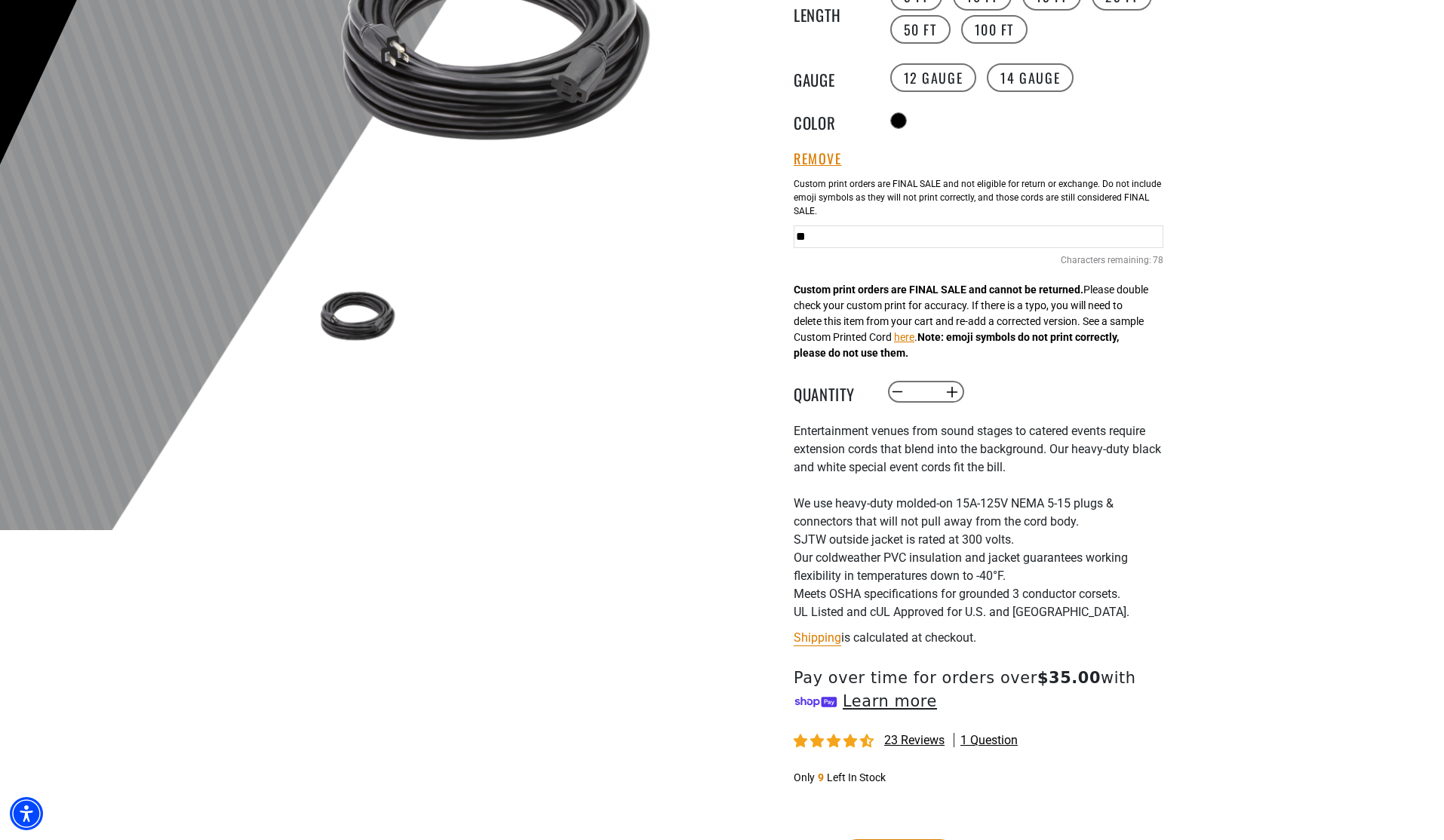
scroll to position [453, 0]
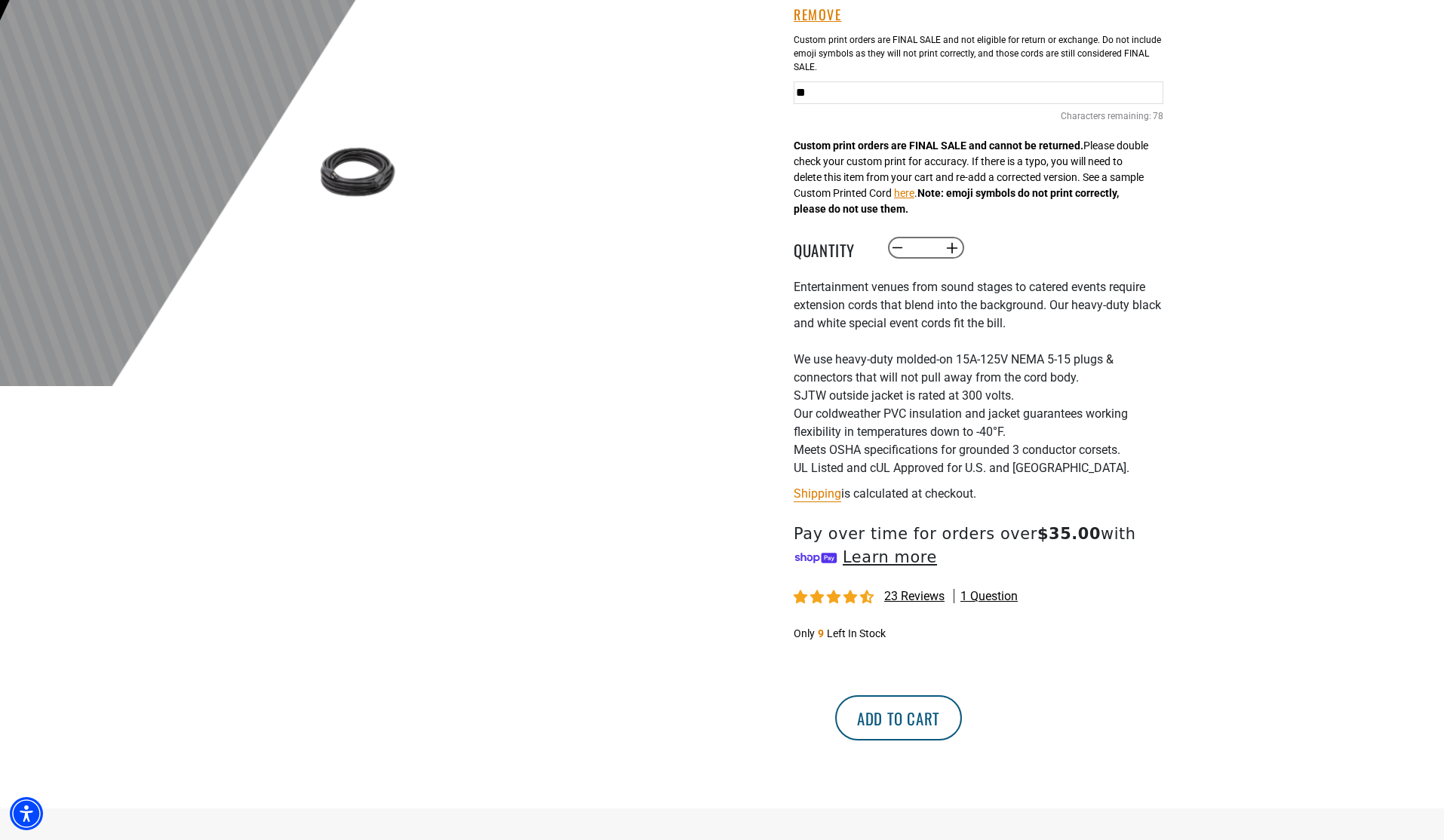
click at [962, 715] on button "Add to cart" at bounding box center [898, 717] width 126 height 45
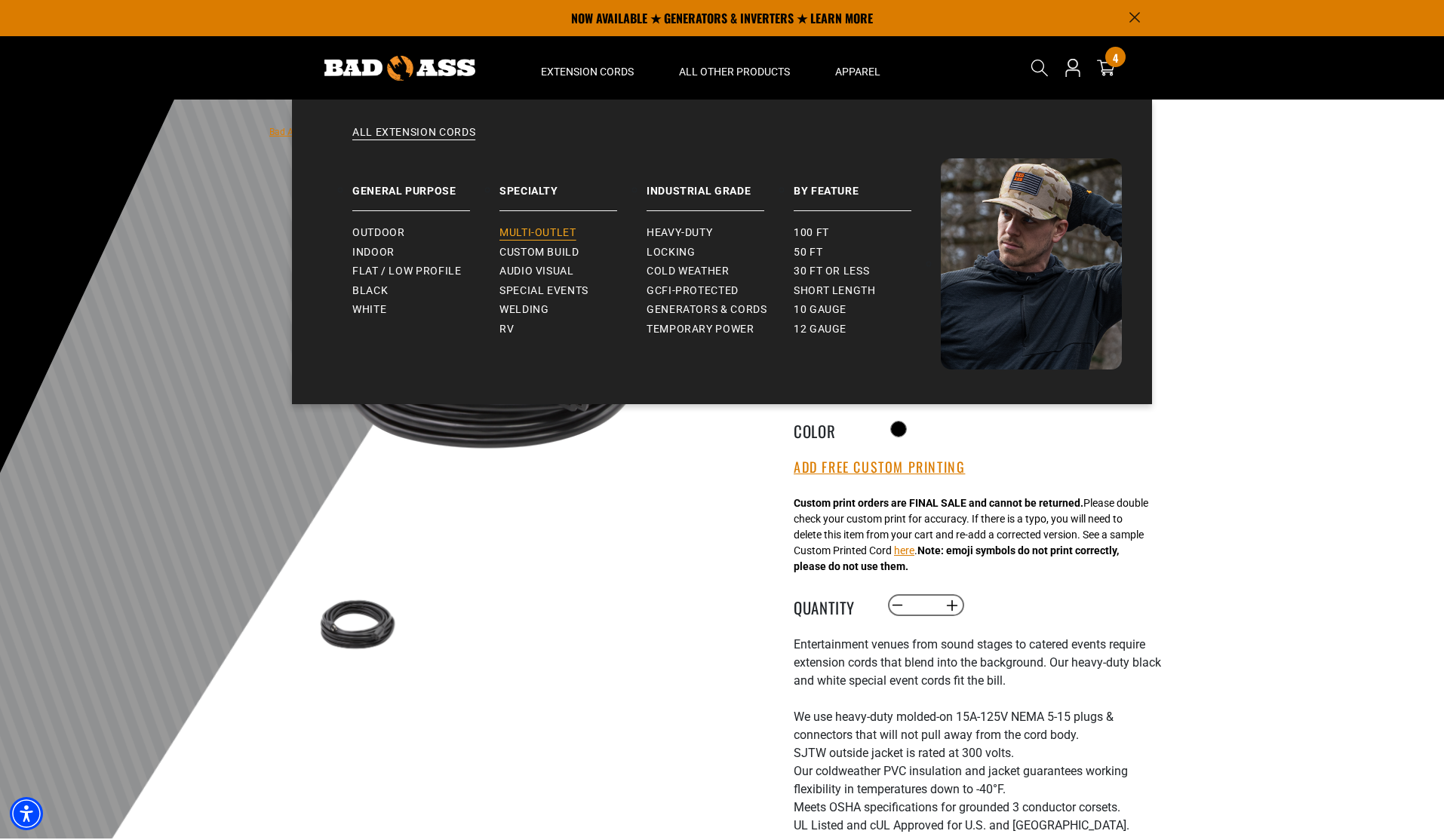
click at [558, 232] on span "Multi-Outlet" at bounding box center [538, 233] width 77 height 14
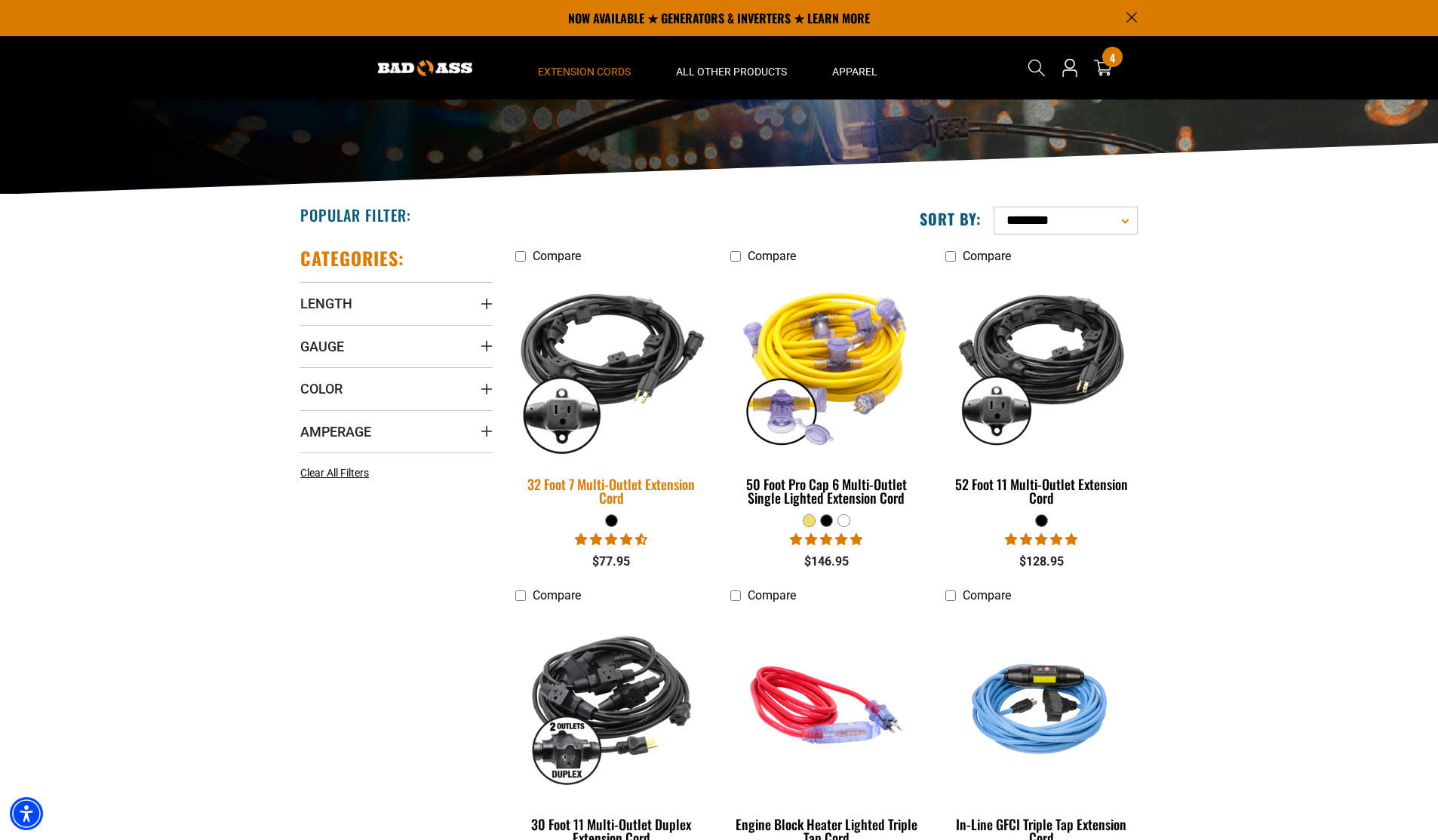
scroll to position [151, 0]
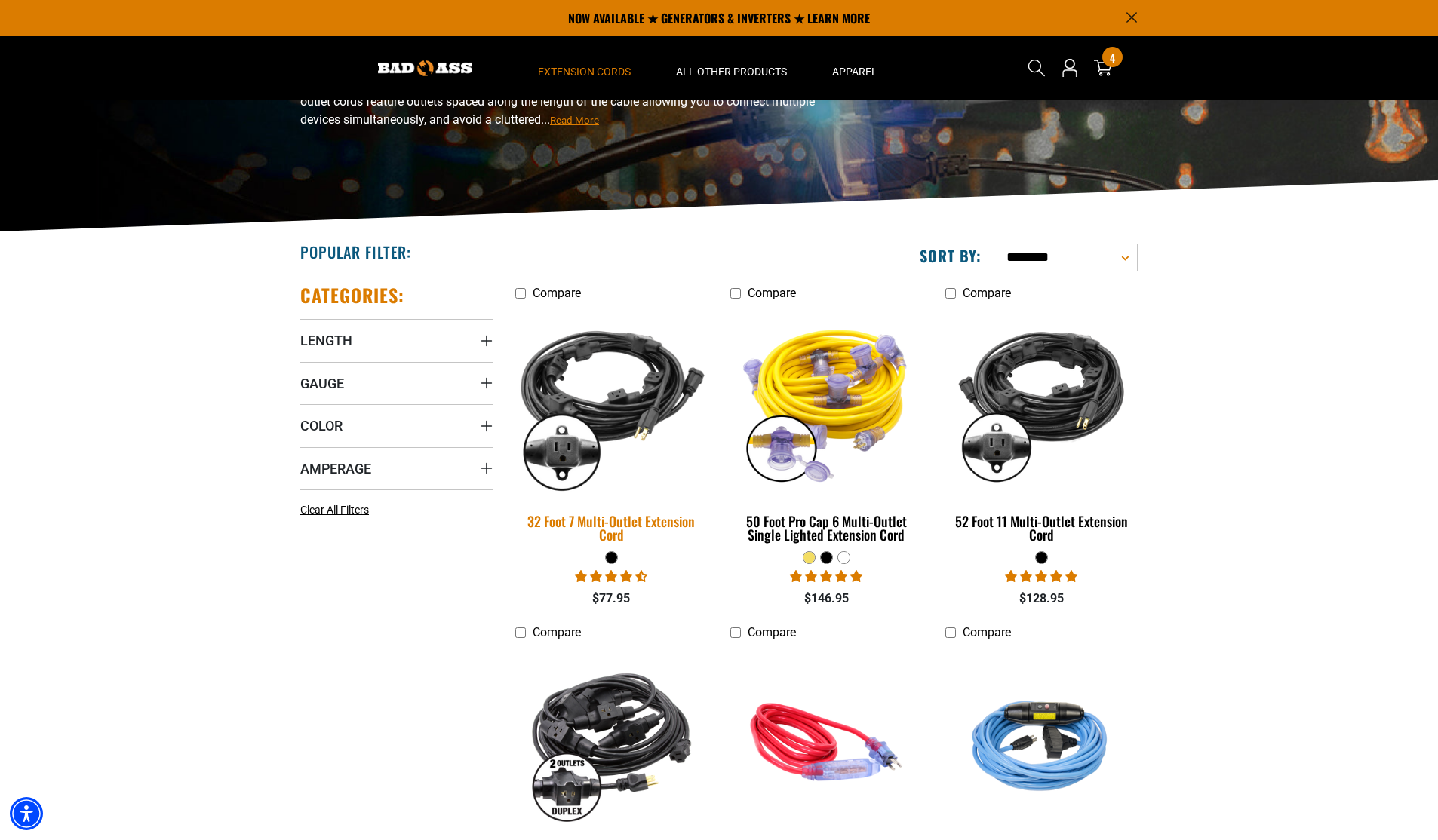
click at [616, 520] on div "32 Foot 7 Multi-Outlet Extension Cord" at bounding box center [611, 528] width 192 height 27
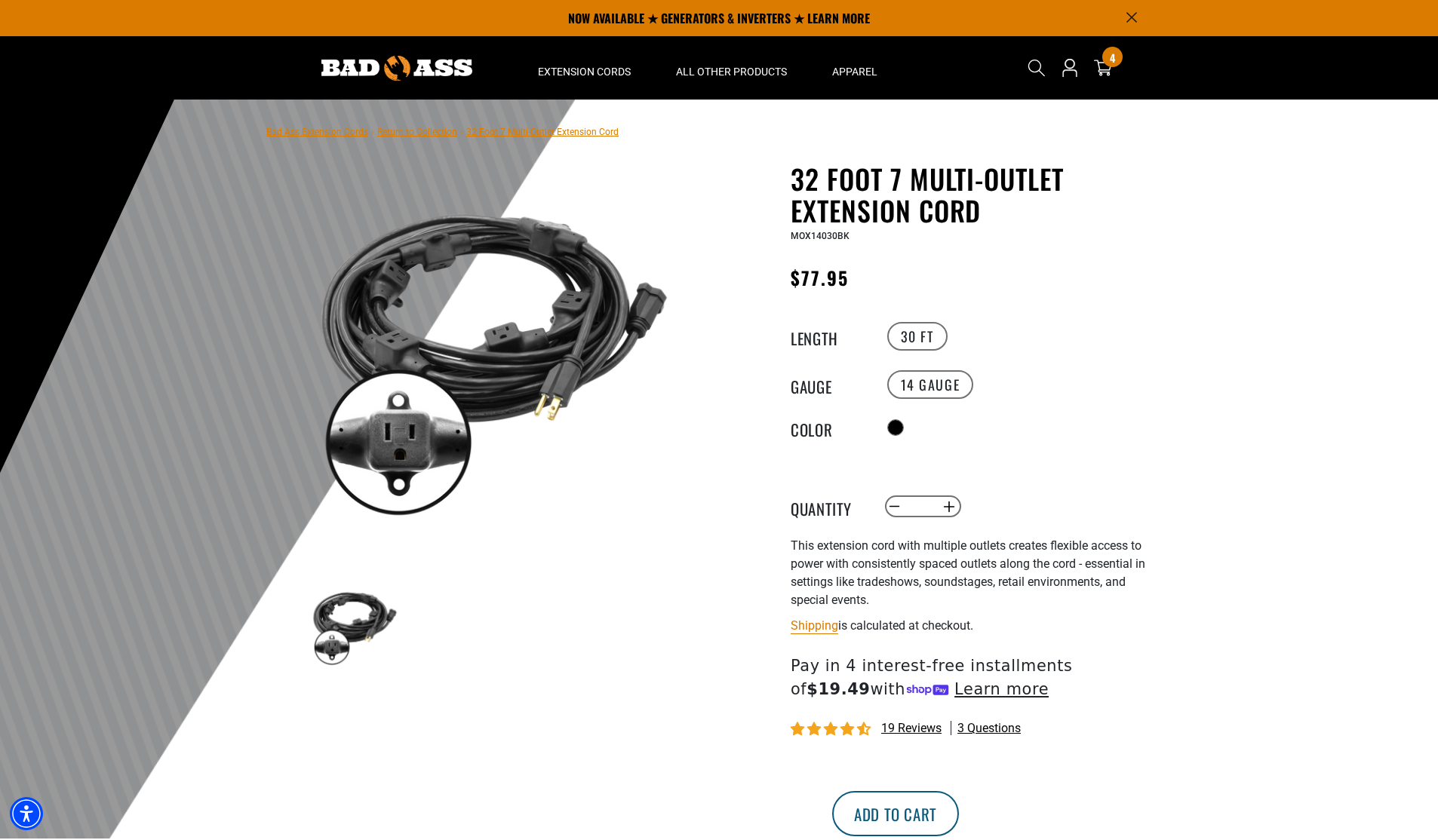
click at [959, 812] on button "Add to cart" at bounding box center [895, 813] width 126 height 45
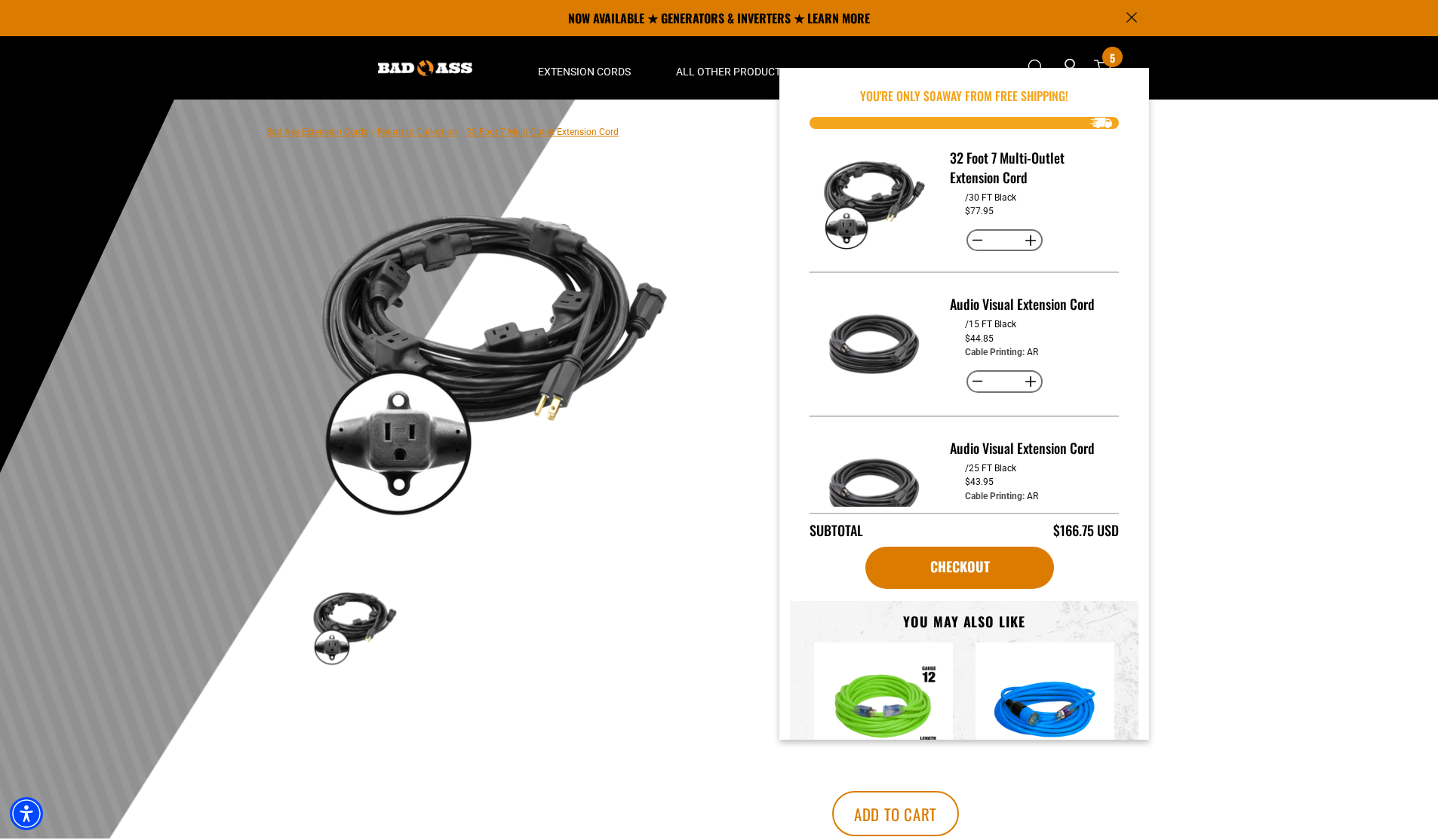
click at [1261, 428] on div at bounding box center [719, 469] width 1438 height 739
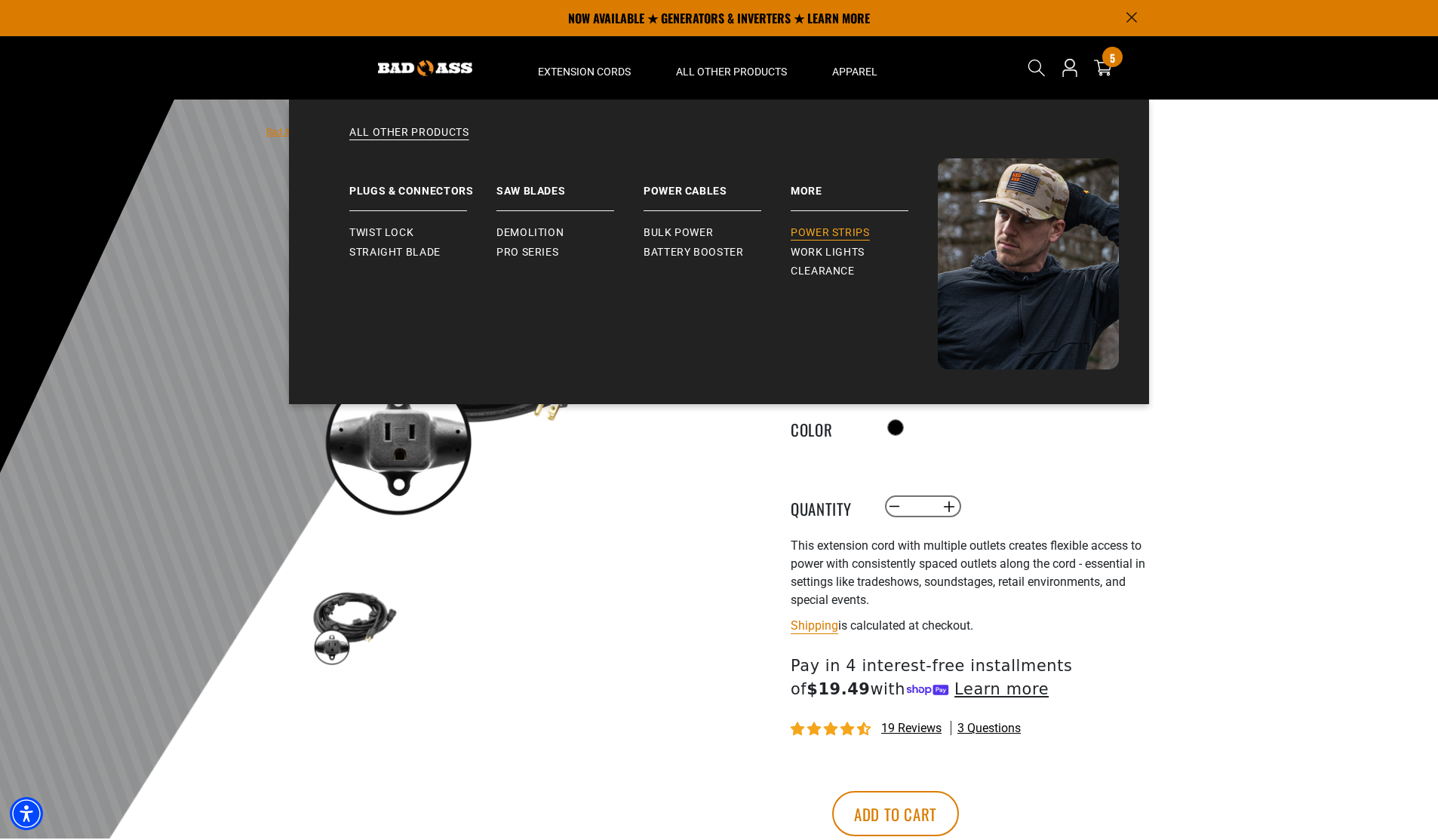
click at [849, 228] on span "Power Strips" at bounding box center [830, 233] width 79 height 14
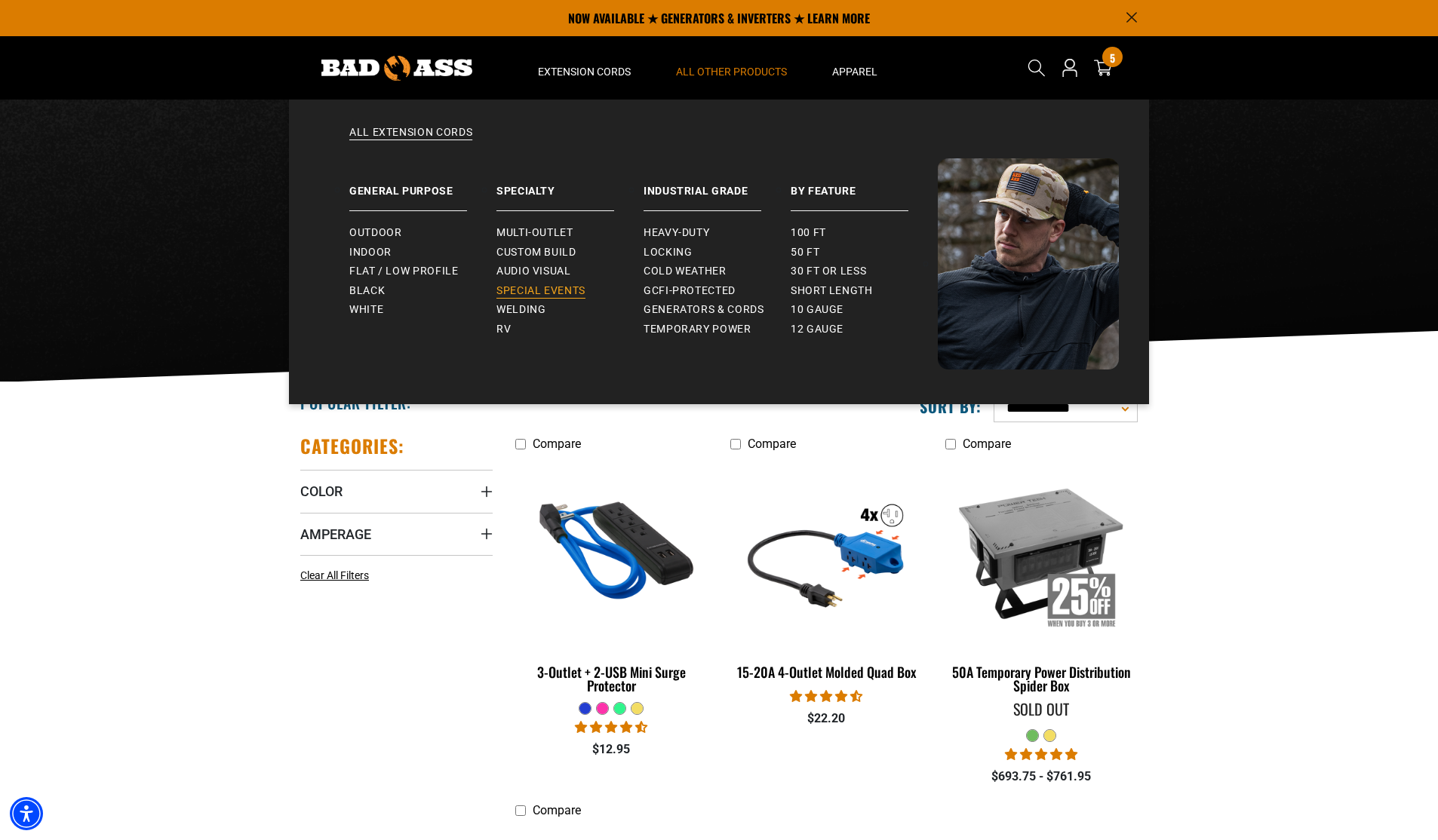
click at [548, 284] on span "Special Events" at bounding box center [541, 291] width 89 height 14
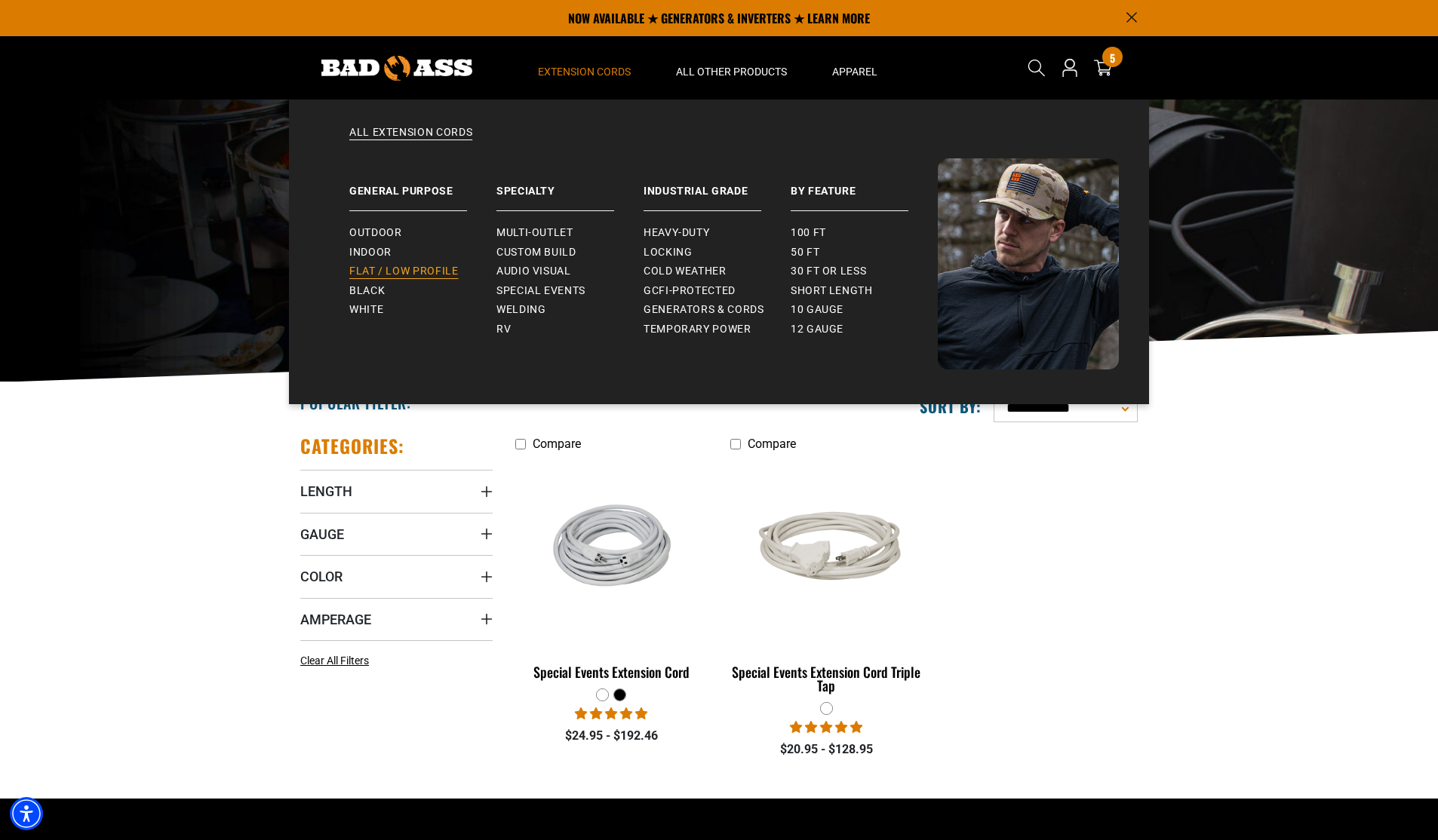
click at [390, 270] on span "Flat / Low Profile" at bounding box center [404, 271] width 109 height 14
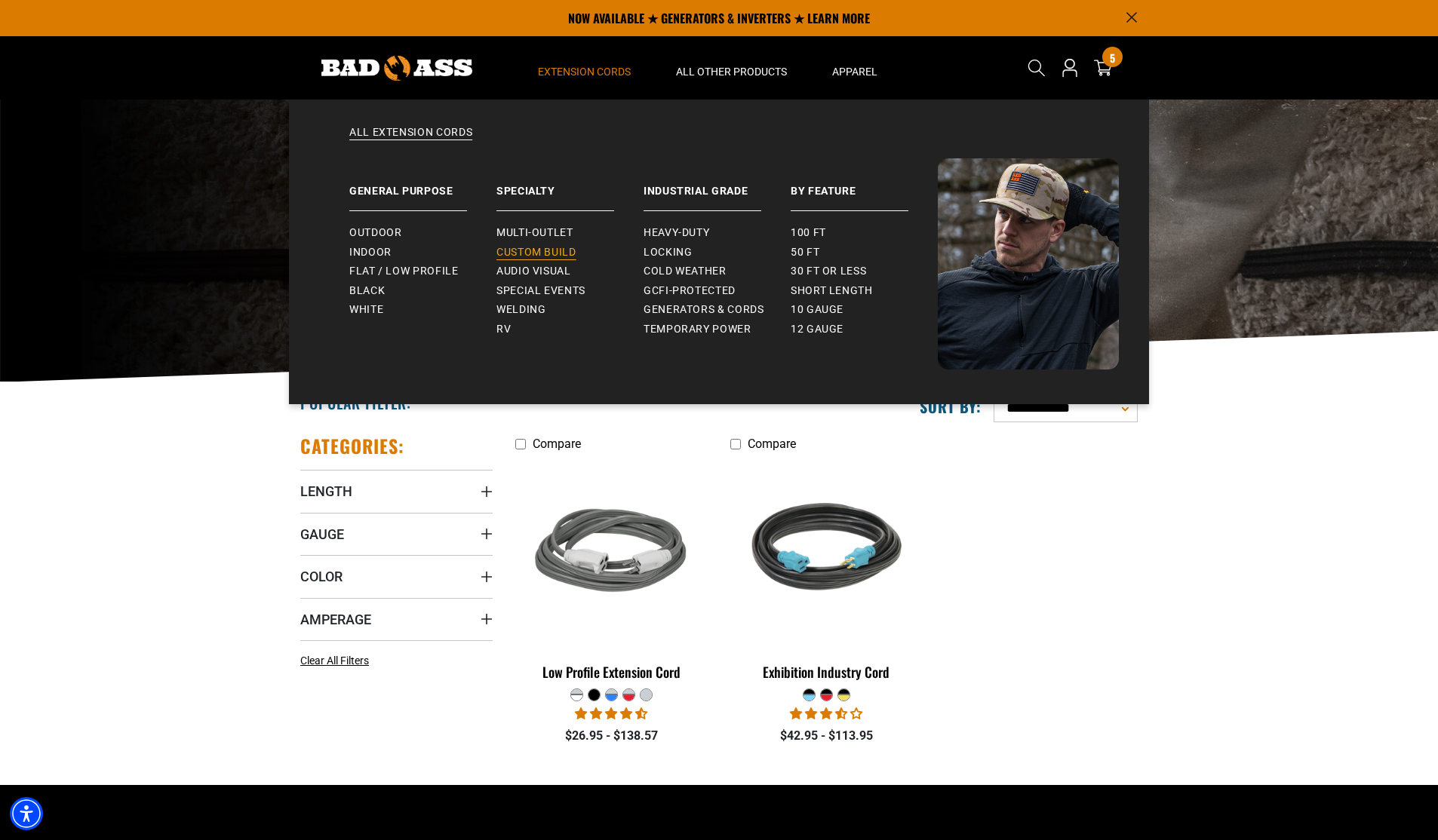
click at [558, 253] on span "Custom Build" at bounding box center [537, 253] width 80 height 14
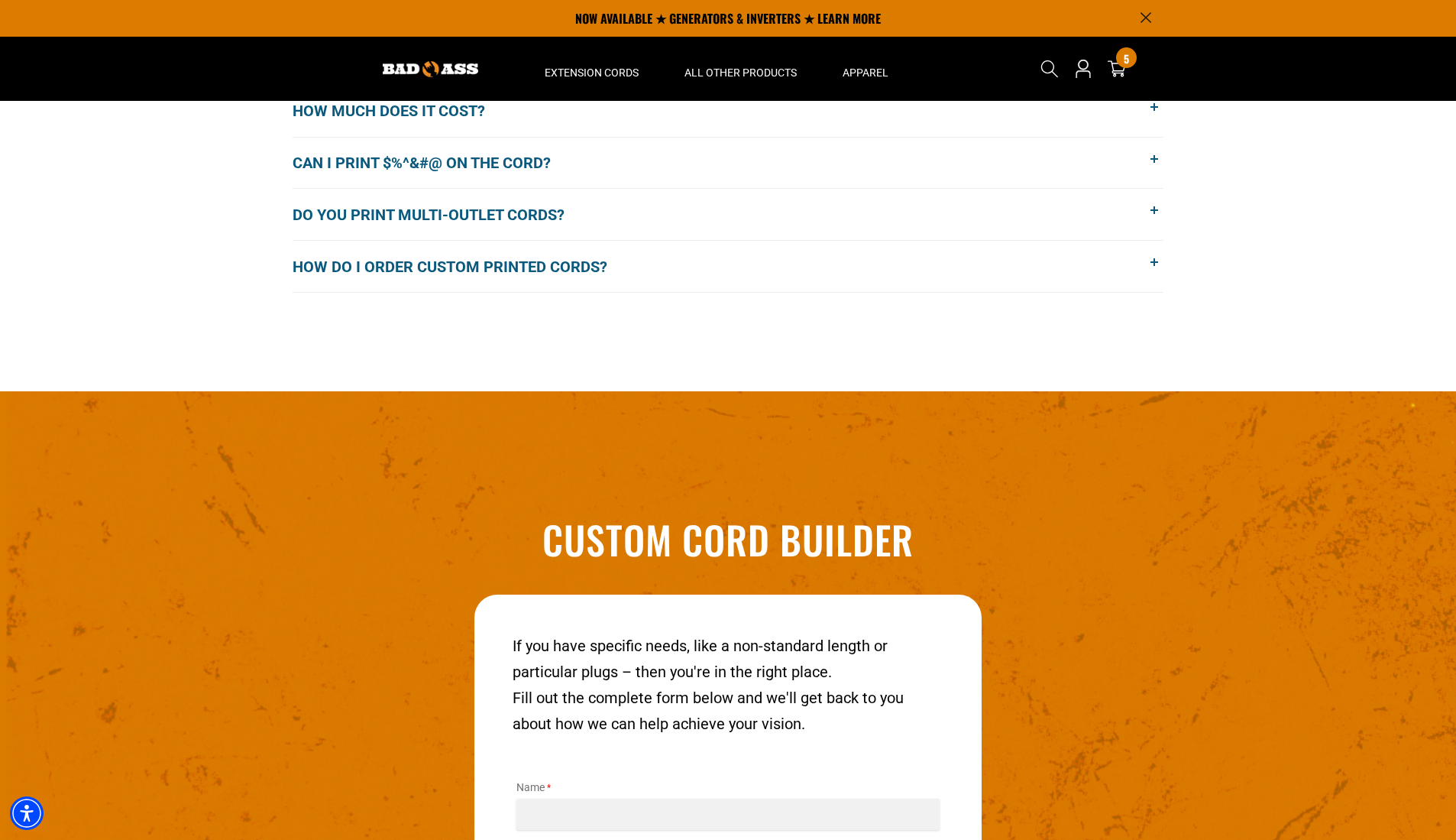
scroll to position [1438, 0]
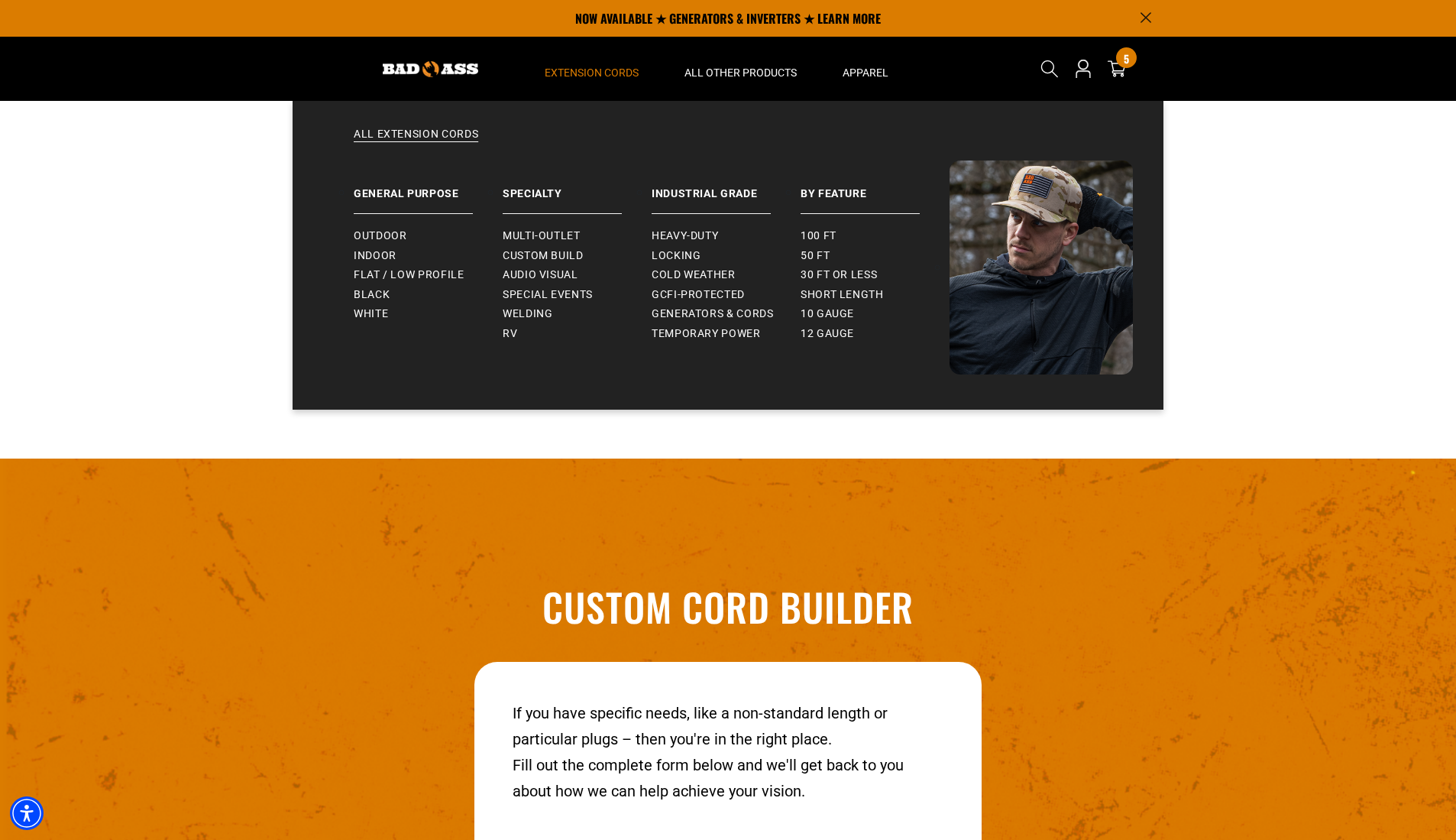
click at [581, 65] on summary "Extension Cords" at bounding box center [592, 69] width 140 height 64
click at [546, 277] on span "Audio Visual" at bounding box center [541, 275] width 76 height 14
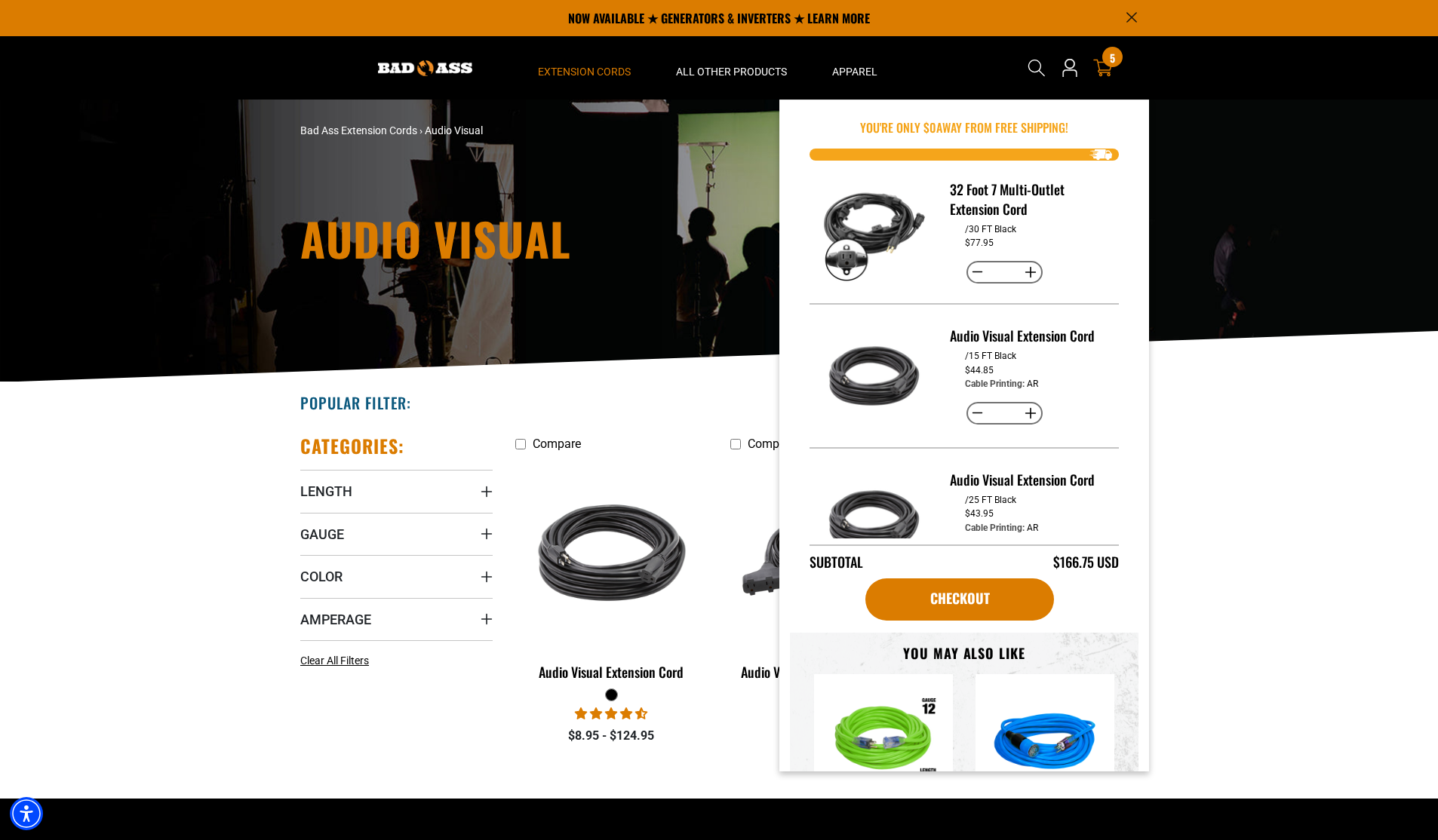
click at [1113, 64] on span "5" at bounding box center [1112, 57] width 5 height 11
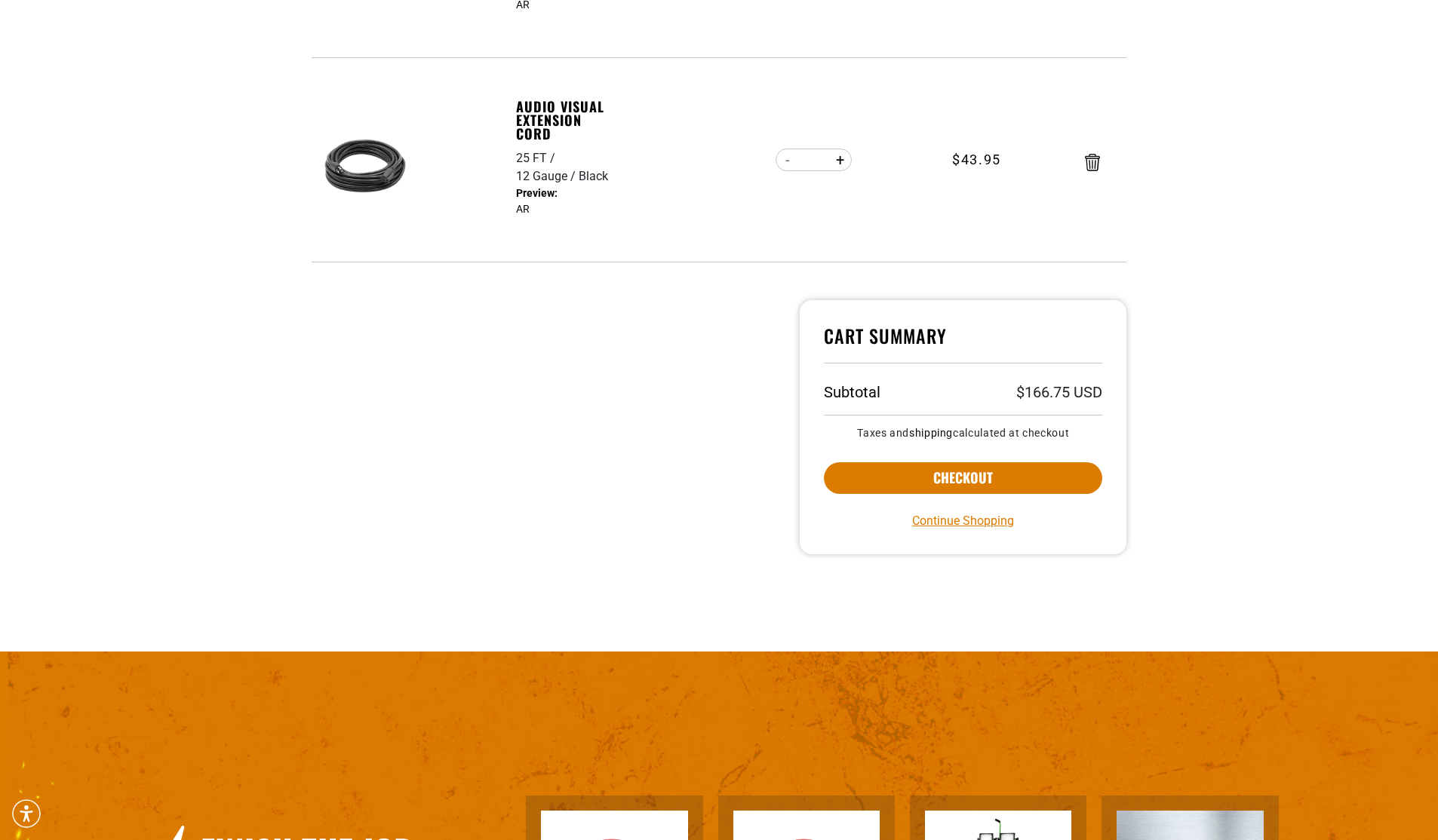
scroll to position [679, 0]
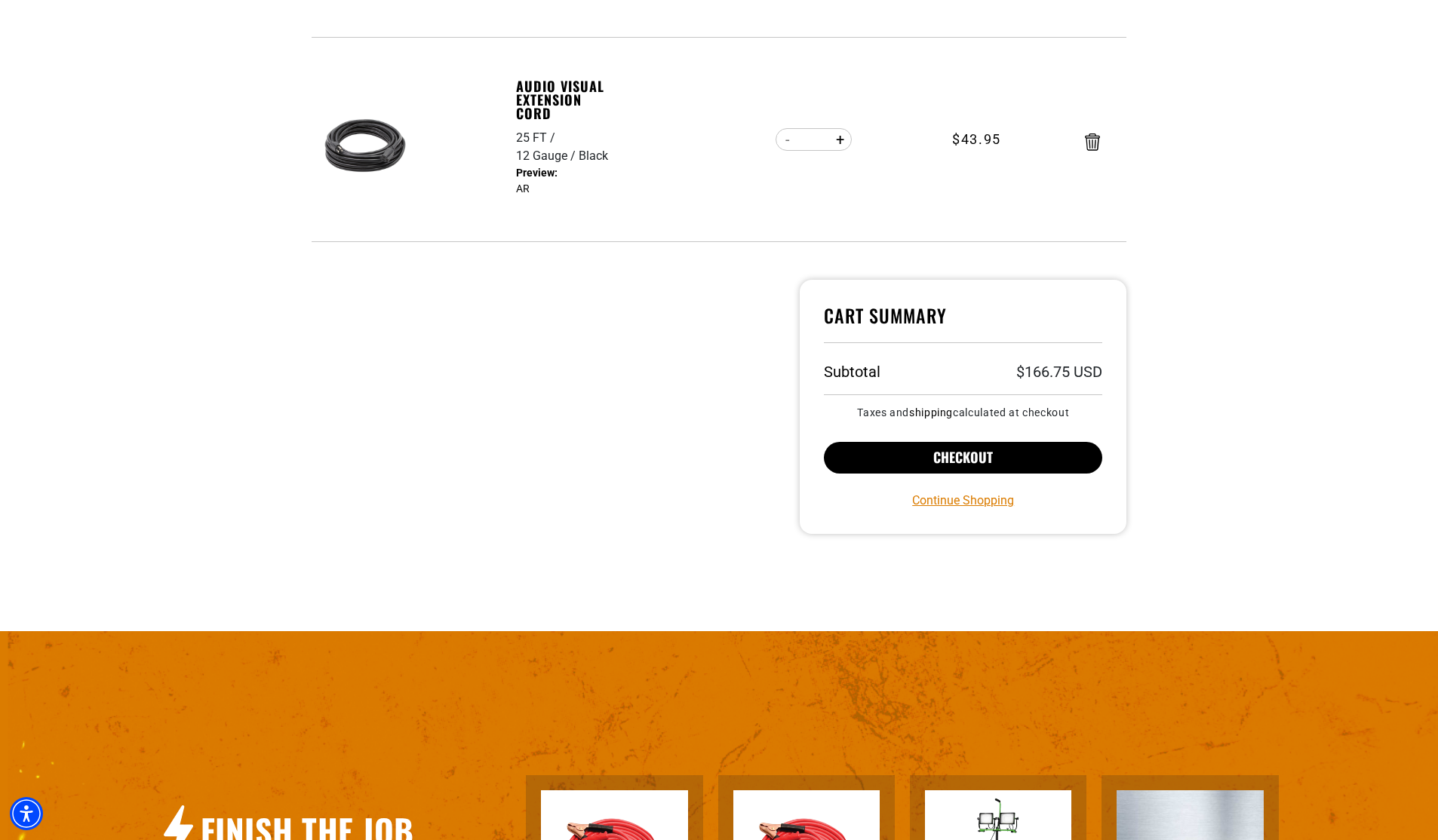
click at [1016, 456] on button "Checkout" at bounding box center [963, 457] width 278 height 31
